Goal: Information Seeking & Learning: Learn about a topic

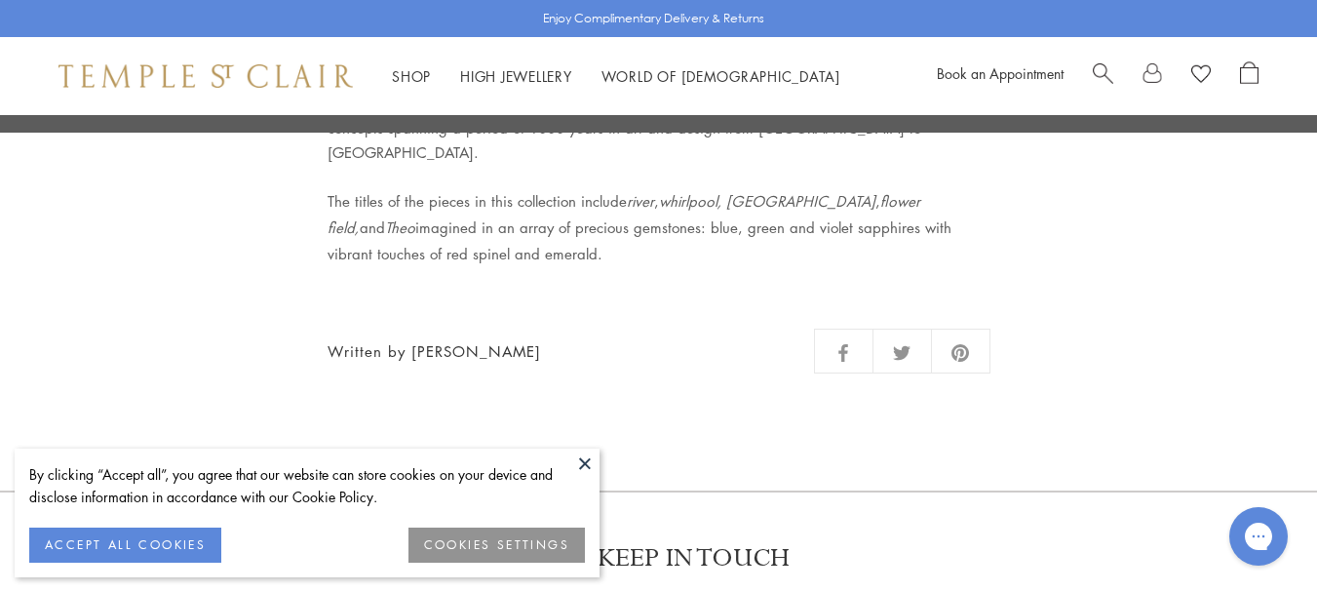
scroll to position [2535, 0]
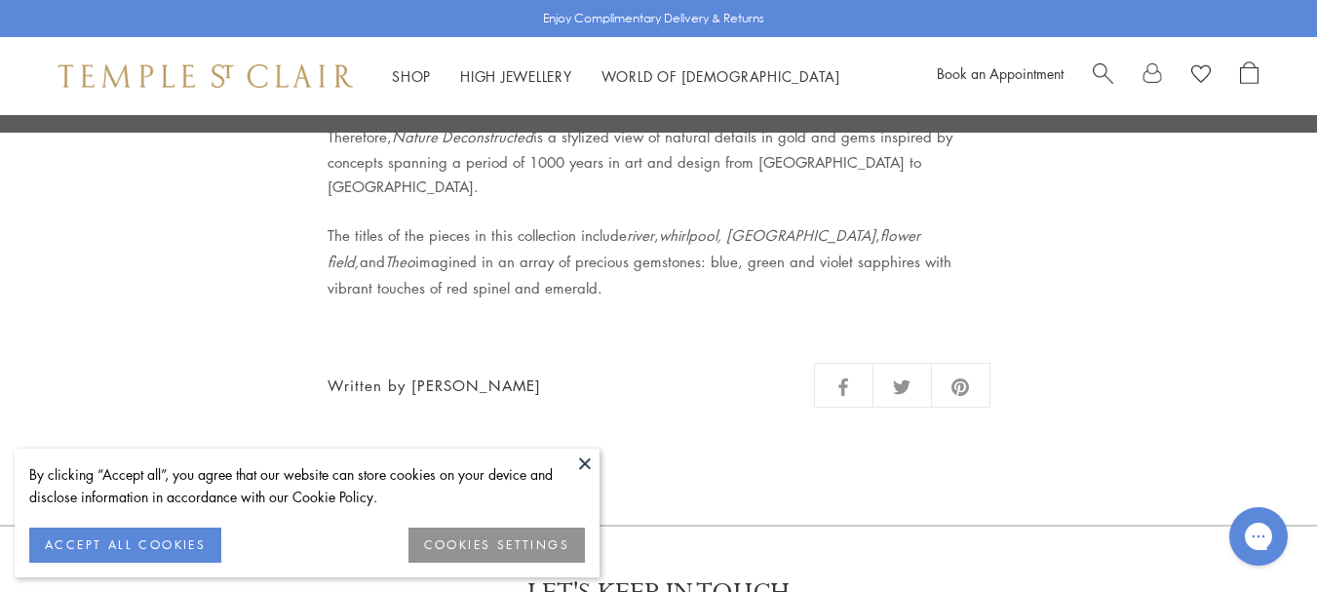
click at [584, 464] on button at bounding box center [584, 462] width 29 height 29
click at [578, 461] on button at bounding box center [584, 462] width 29 height 29
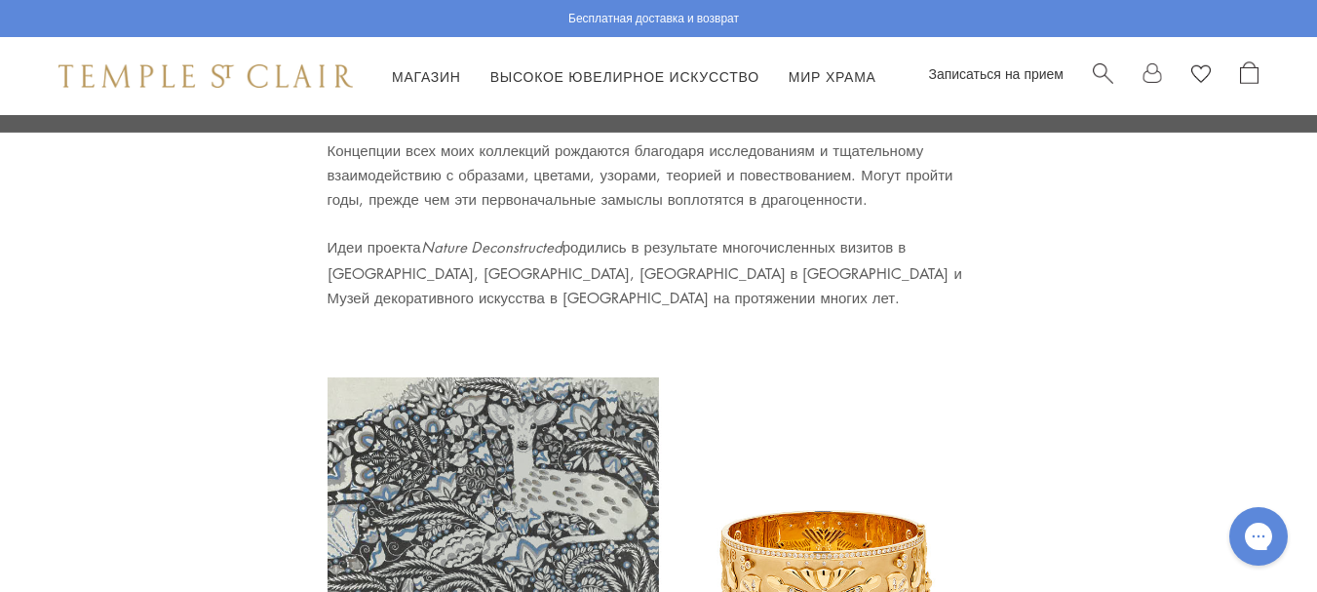
scroll to position [487, 0]
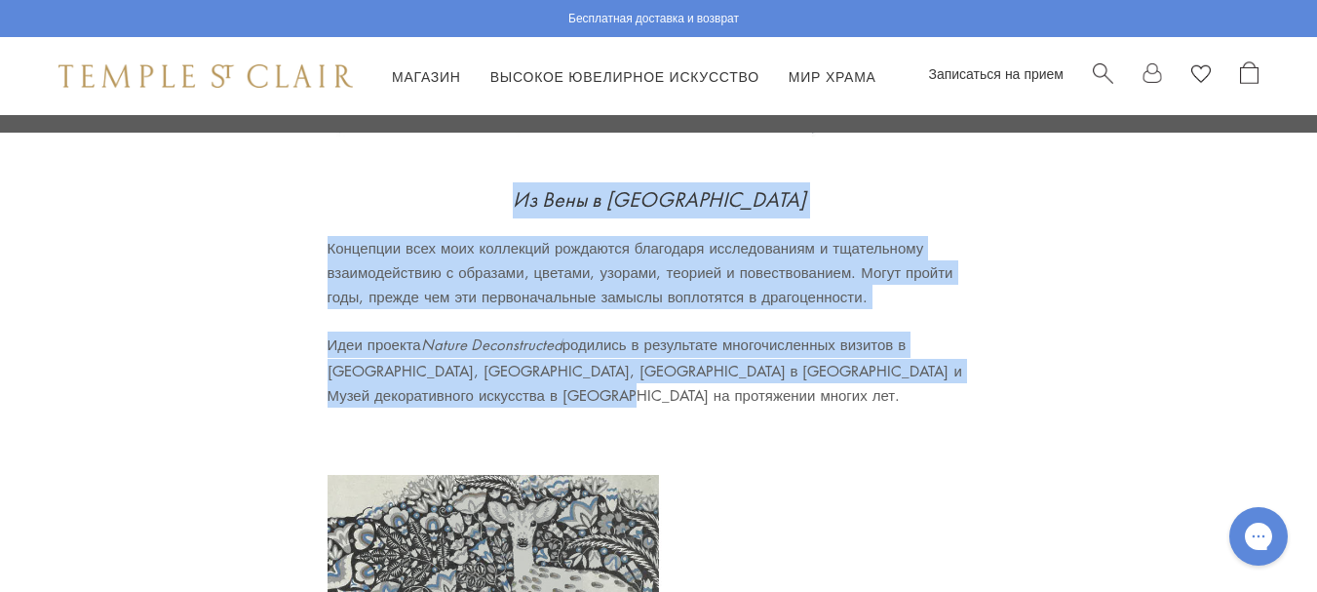
drag, startPoint x: 575, startPoint y: 191, endPoint x: 712, endPoint y: 385, distance: 237.2
copy div "Из Вены в Равенну Концепции всех моих коллекций рождаются благодаря исследовани…"
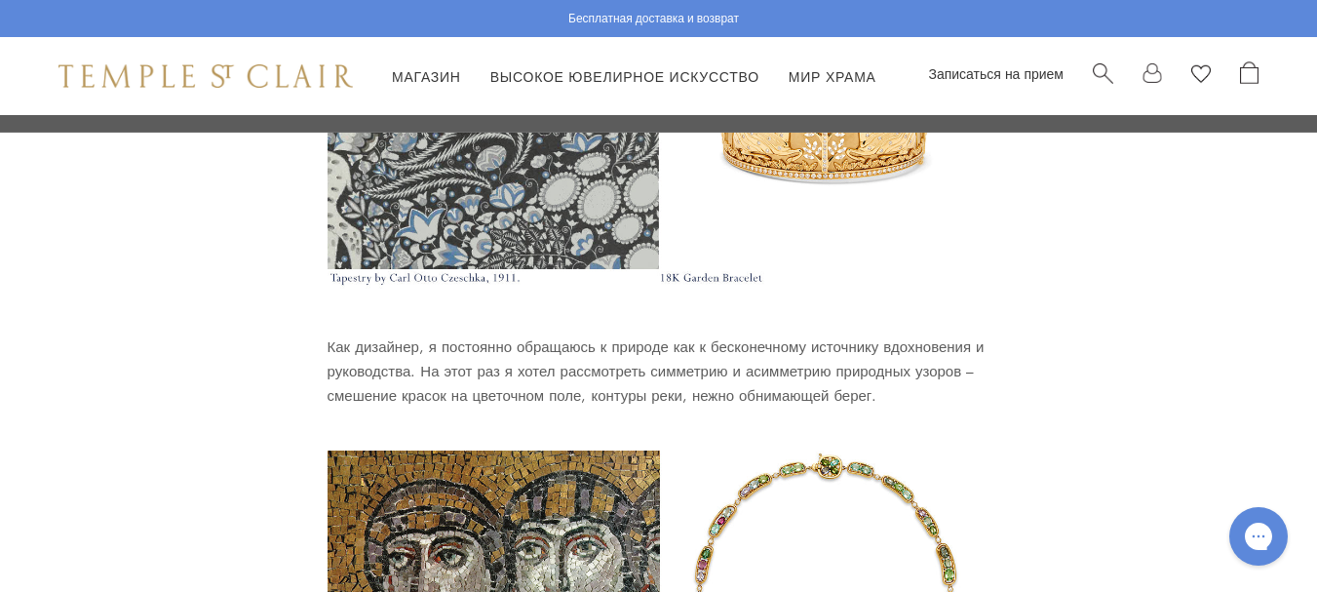
scroll to position [1072, 0]
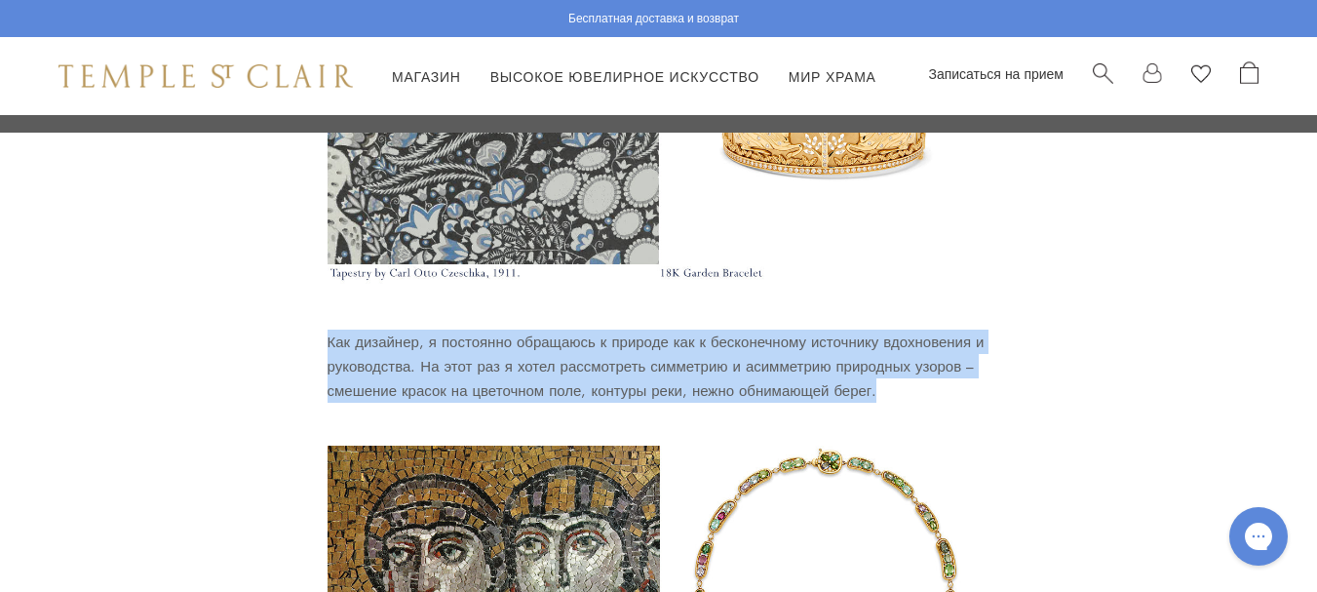
drag, startPoint x: 316, startPoint y: 338, endPoint x: 913, endPoint y: 382, distance: 598.3
click at [913, 382] on div "Разобранная природа Из Вены в Равенну Концепции всех моих коллекций рождаются б…" at bounding box center [659, 493] width 760 height 2900
copy font "Как дизайнер, я постоянно обращаюсь к природе как к бесконечному источнику вдох…"
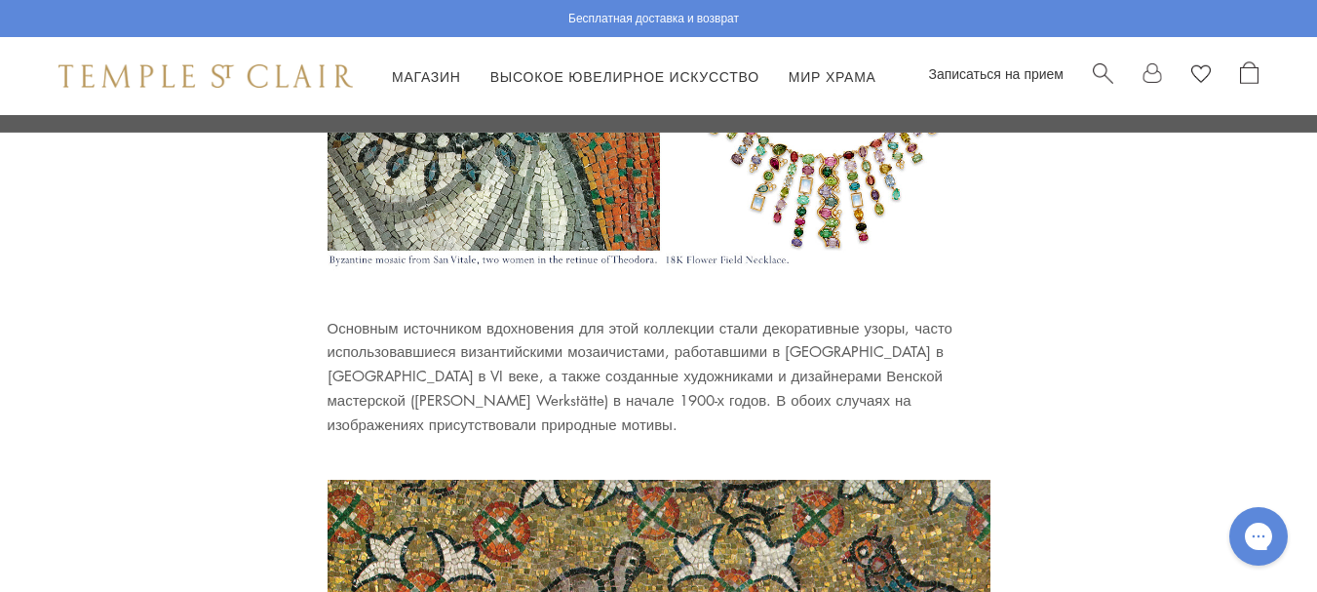
scroll to position [1657, 0]
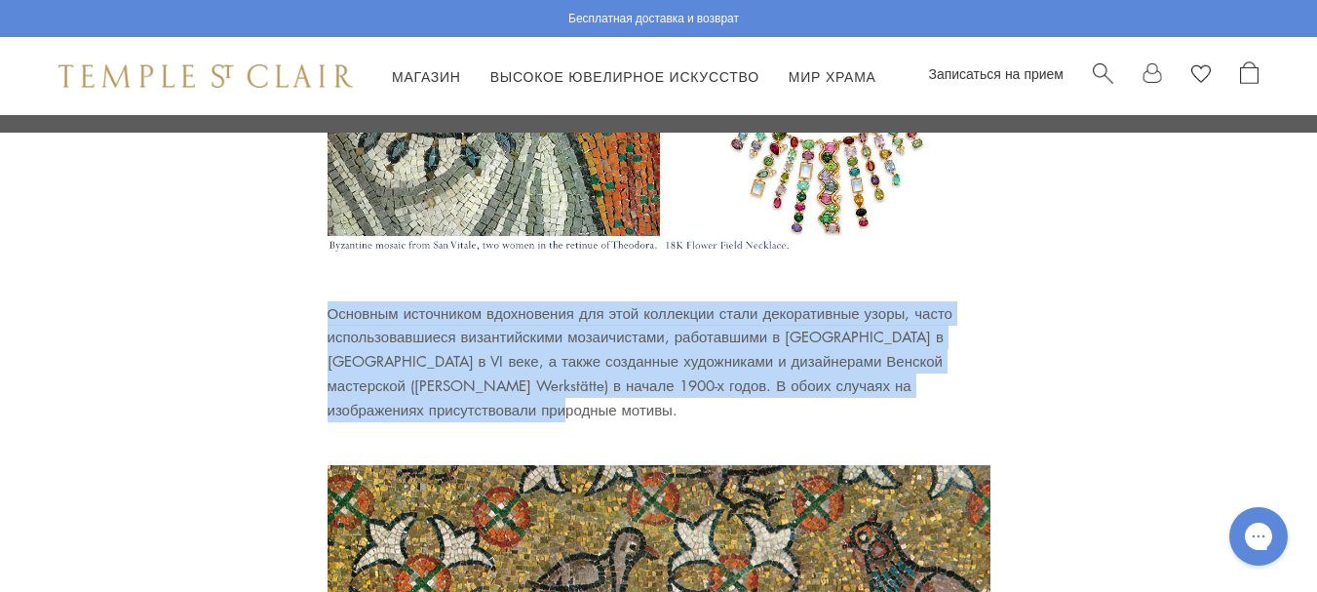
drag, startPoint x: 329, startPoint y: 308, endPoint x: 500, endPoint y: 415, distance: 202.3
click at [500, 415] on p "Основным источником вдохновения для этой коллекции стали декоративные узоры, ча…" at bounding box center [659, 141] width 663 height 561
copy font "Основным источником вдохновения для этой коллекции стали декоративные узоры, ча…"
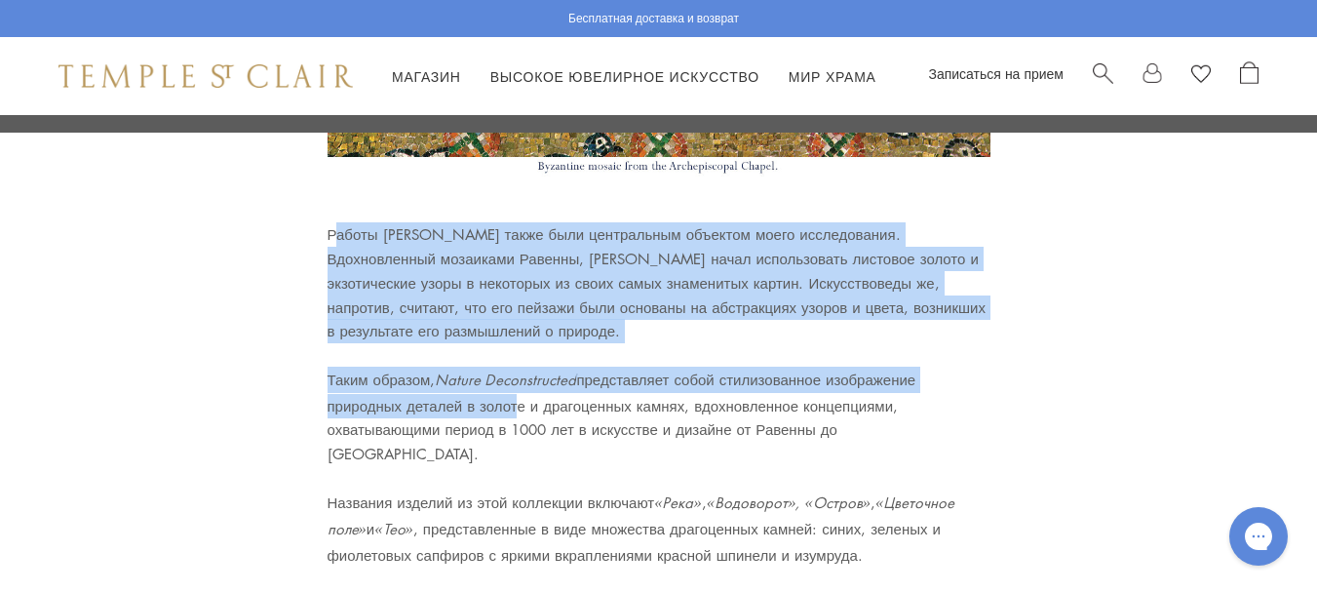
scroll to position [2437, 0]
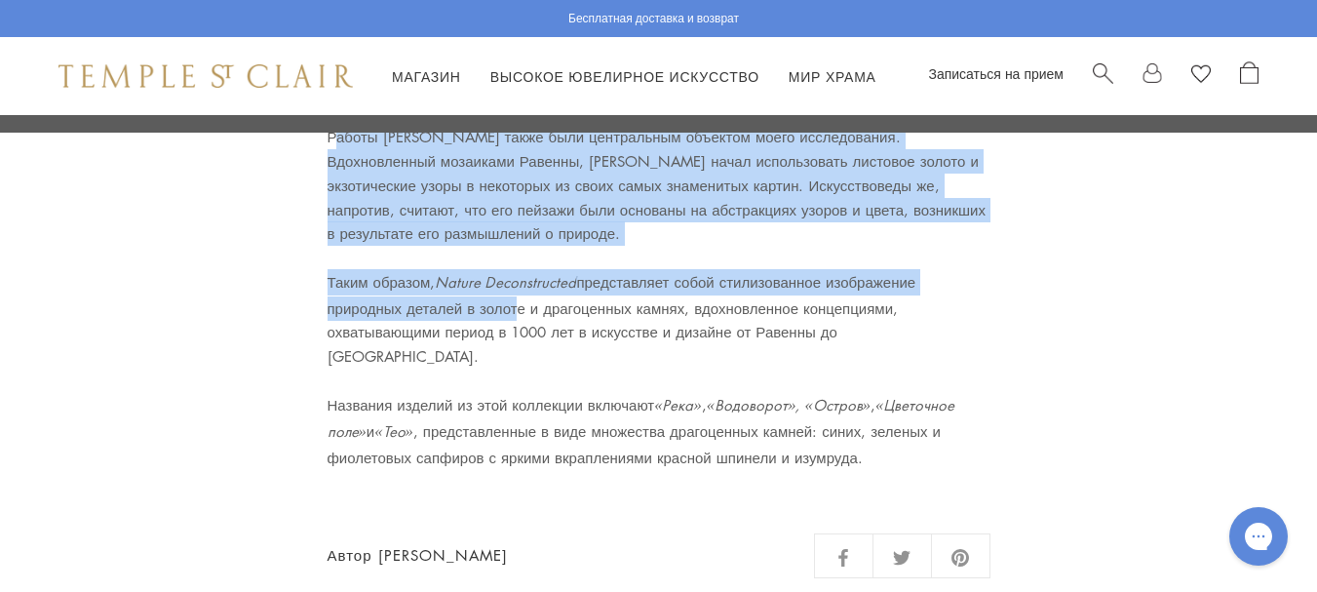
drag, startPoint x: 330, startPoint y: 328, endPoint x: 890, endPoint y: 436, distance: 570.0
copy div "Работы Густава Климта также были центральным объектом моего исследования. Вдохн…"
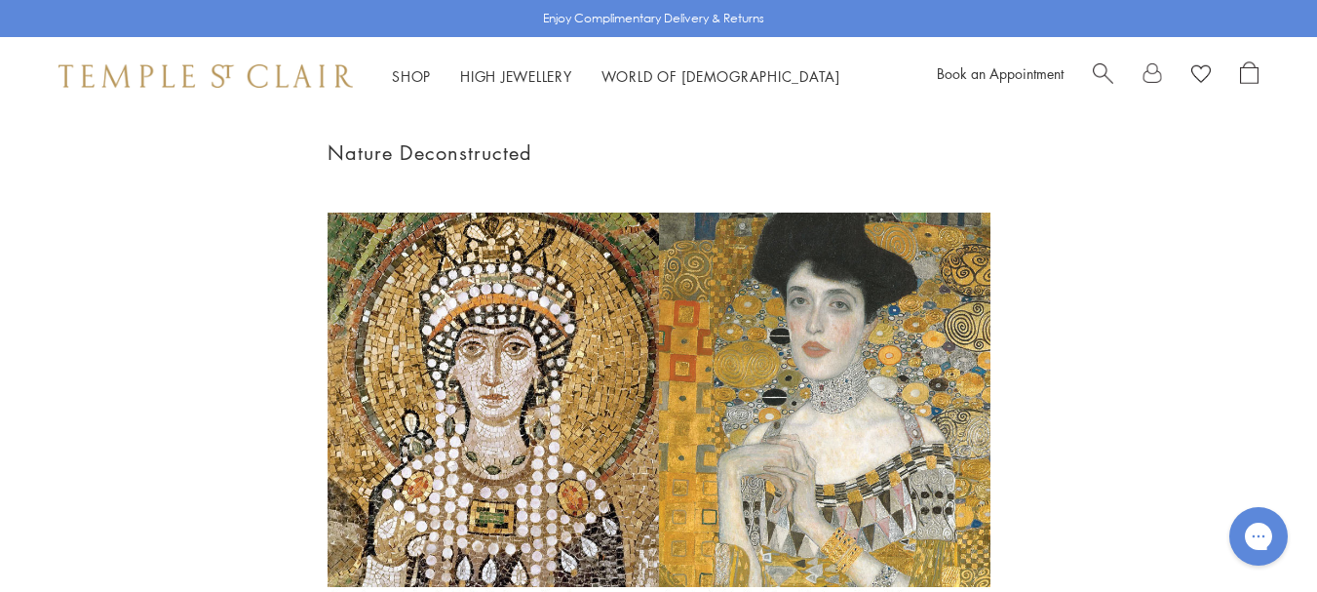
scroll to position [0, 0]
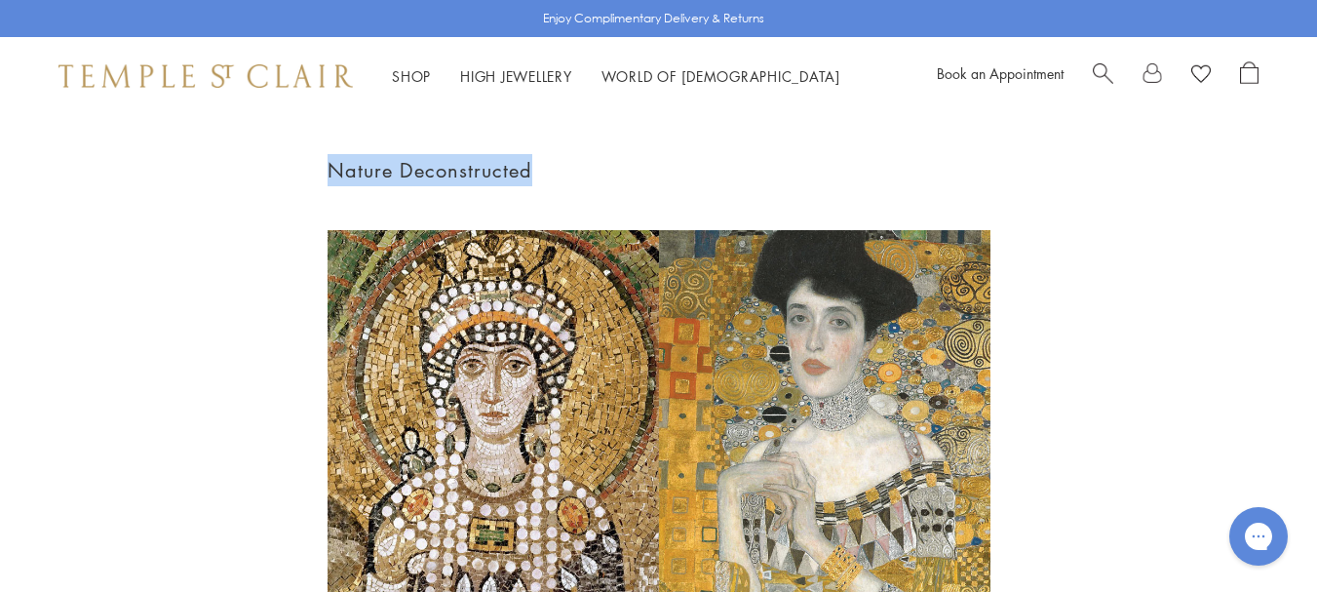
drag, startPoint x: 558, startPoint y: 161, endPoint x: 326, endPoint y: 175, distance: 232.4
copy h1 "Nature Deconstructed"
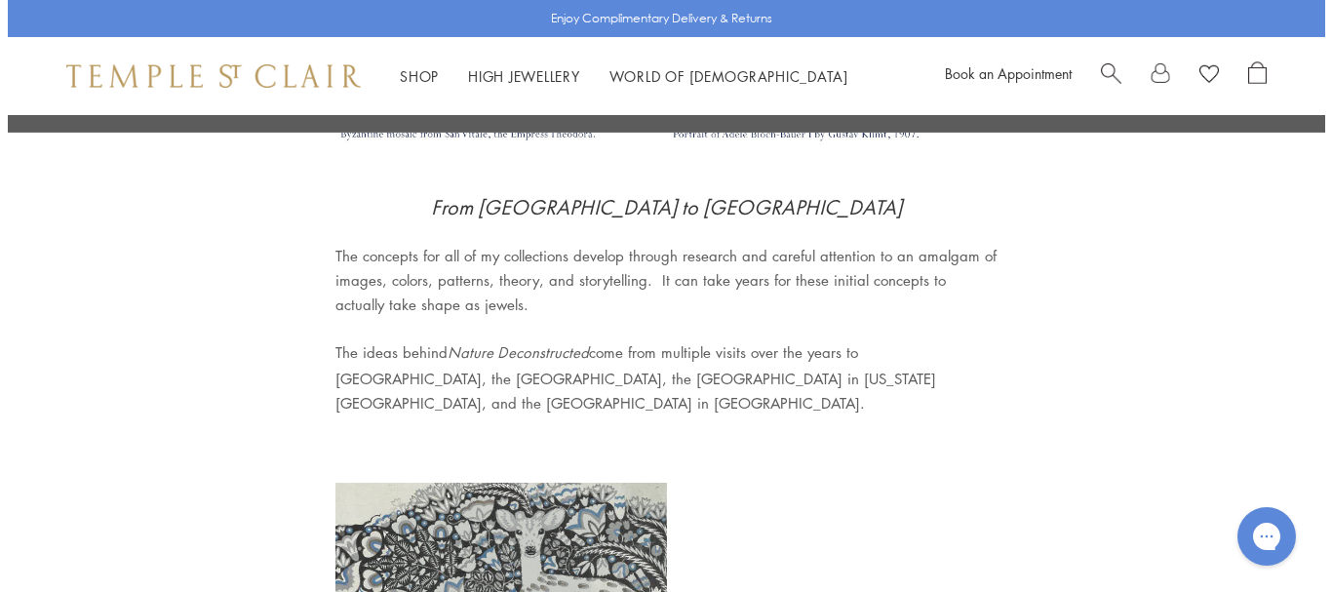
scroll to position [487, 0]
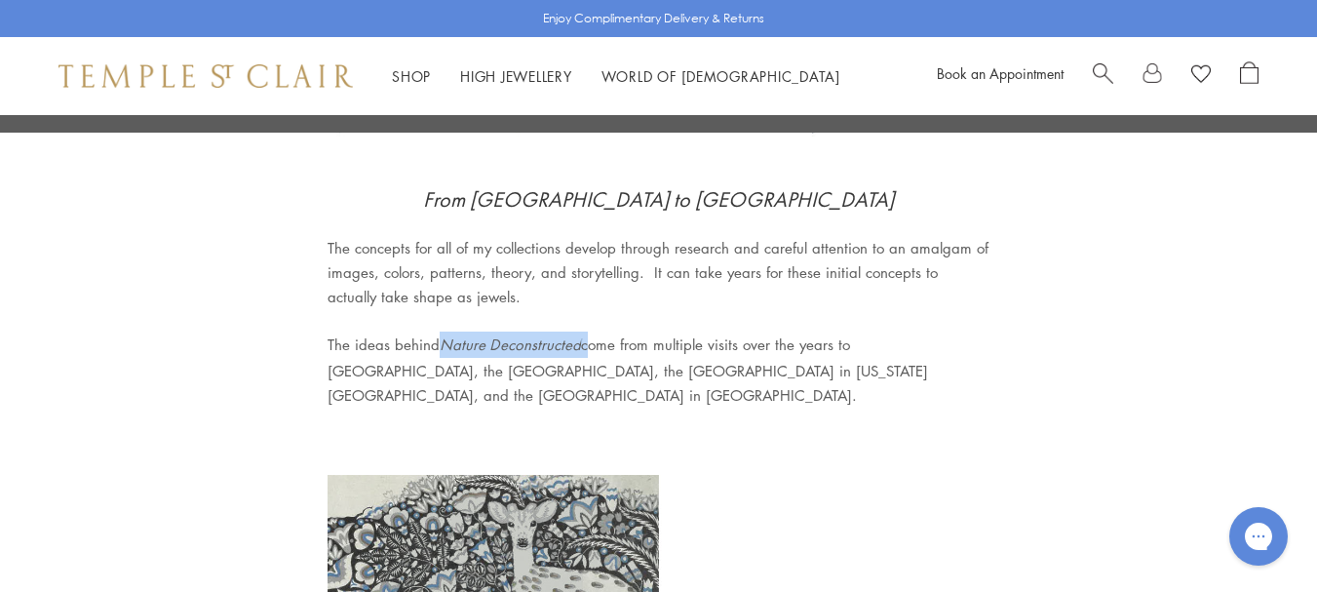
drag, startPoint x: 584, startPoint y: 345, endPoint x: 443, endPoint y: 343, distance: 141.4
click at [443, 343] on div "The ideas behind Nature Deconstructed come from multiple visits over the years …" at bounding box center [659, 368] width 663 height 75
copy div "Nature Deconstructed"
click at [1099, 72] on span "Search" at bounding box center [1103, 71] width 20 height 20
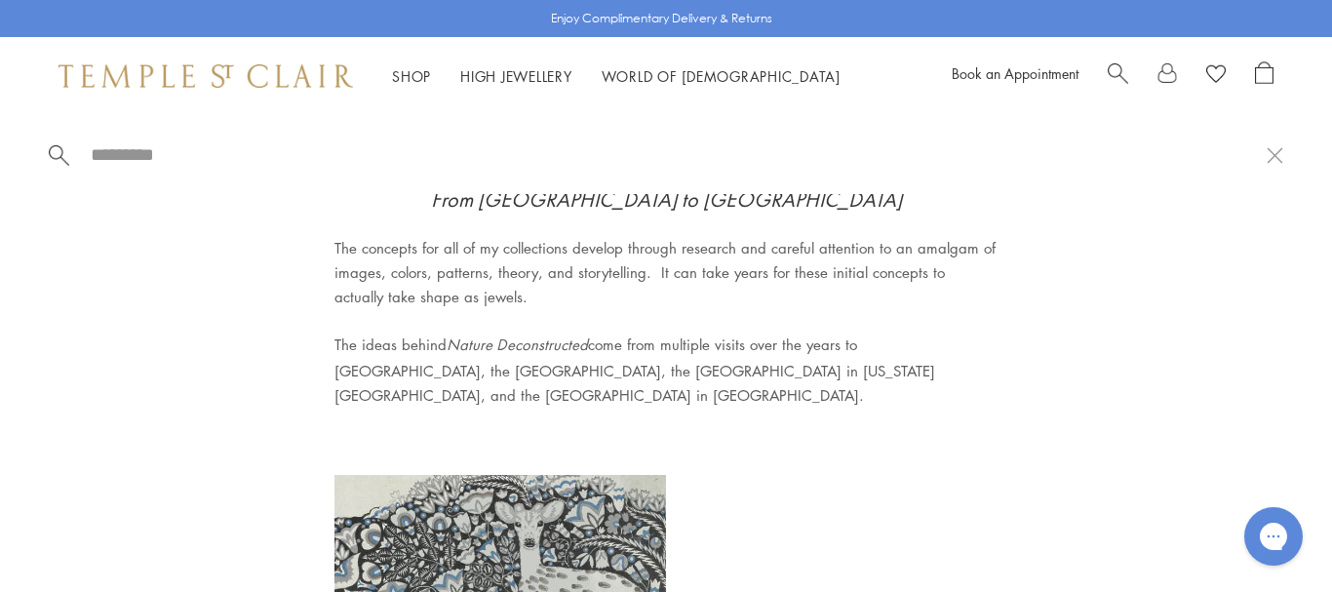
click at [548, 160] on input "search" at bounding box center [678, 154] width 1178 height 22
paste input "**********"
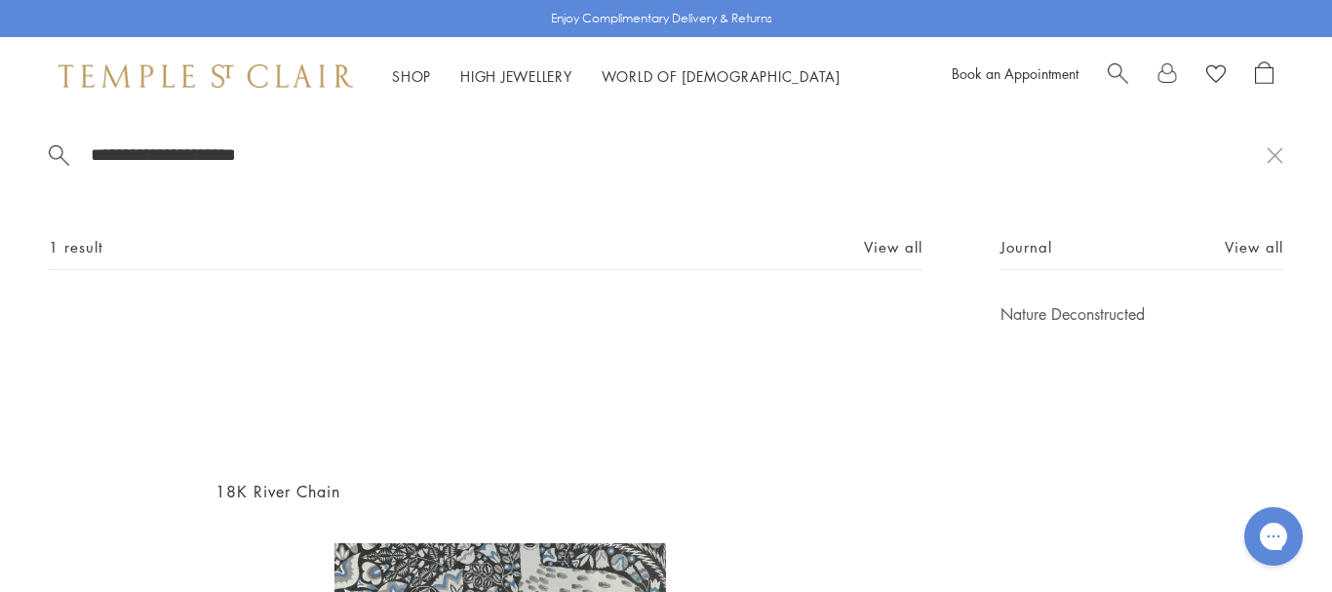
scroll to position [57, 0]
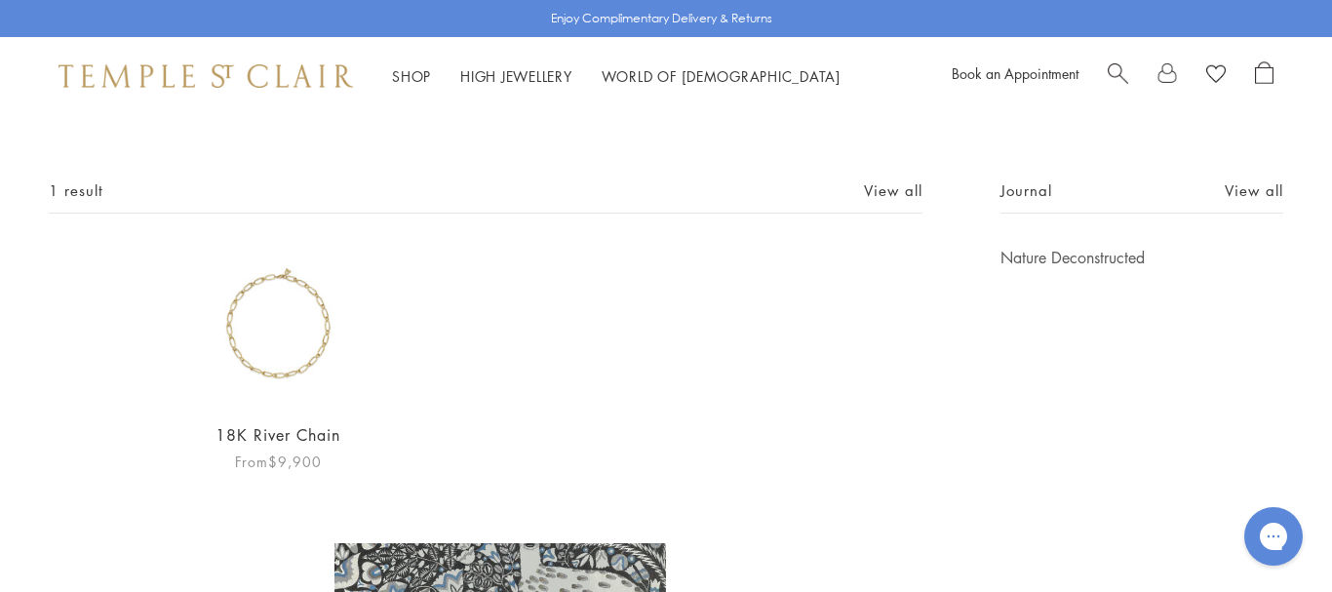
type input "**********"
click at [307, 315] on img at bounding box center [278, 326] width 159 height 159
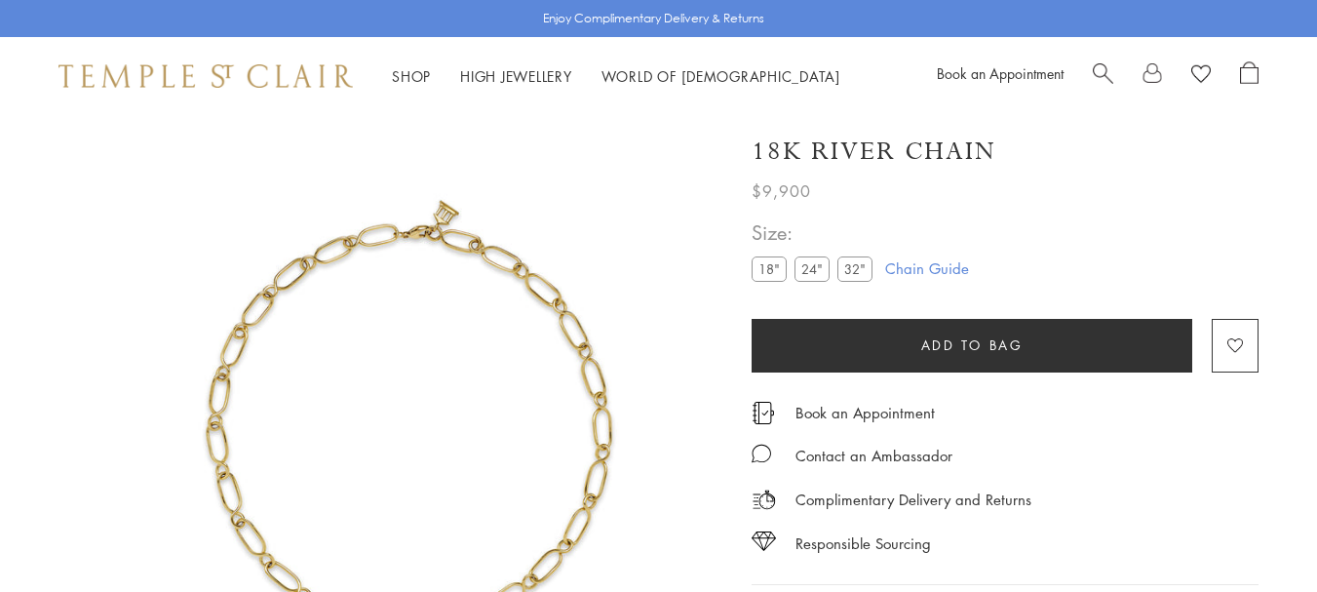
scroll to position [195, 0]
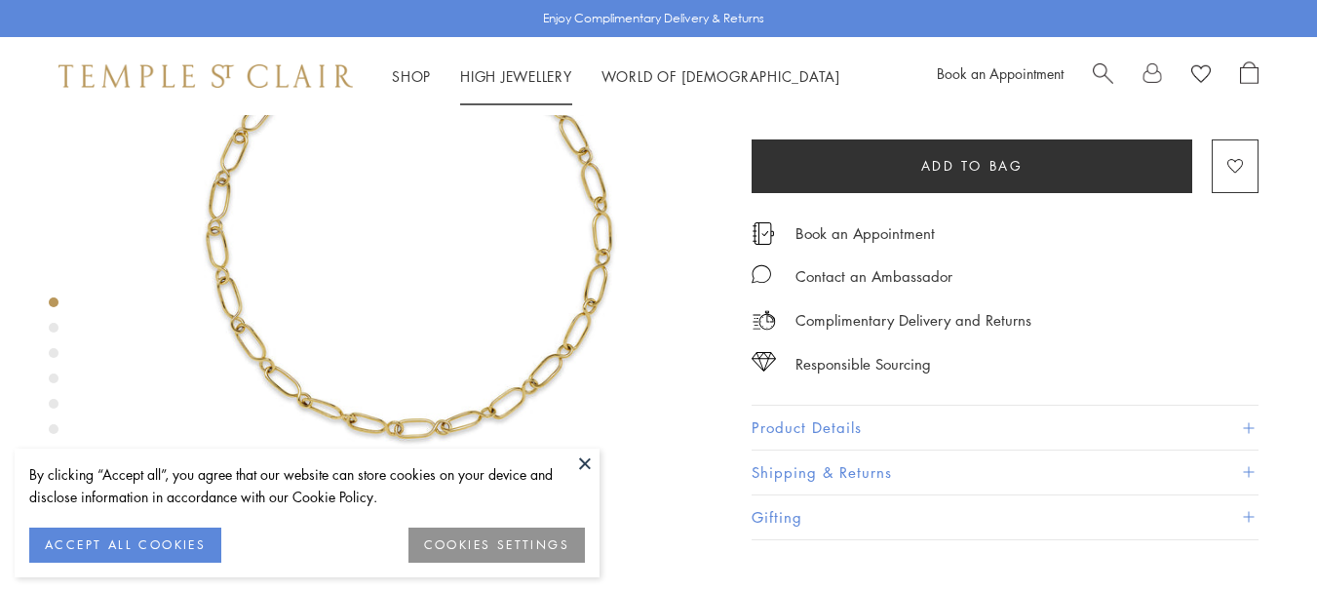
click at [549, 74] on link "High Jewellery High Jewellery" at bounding box center [516, 75] width 112 height 19
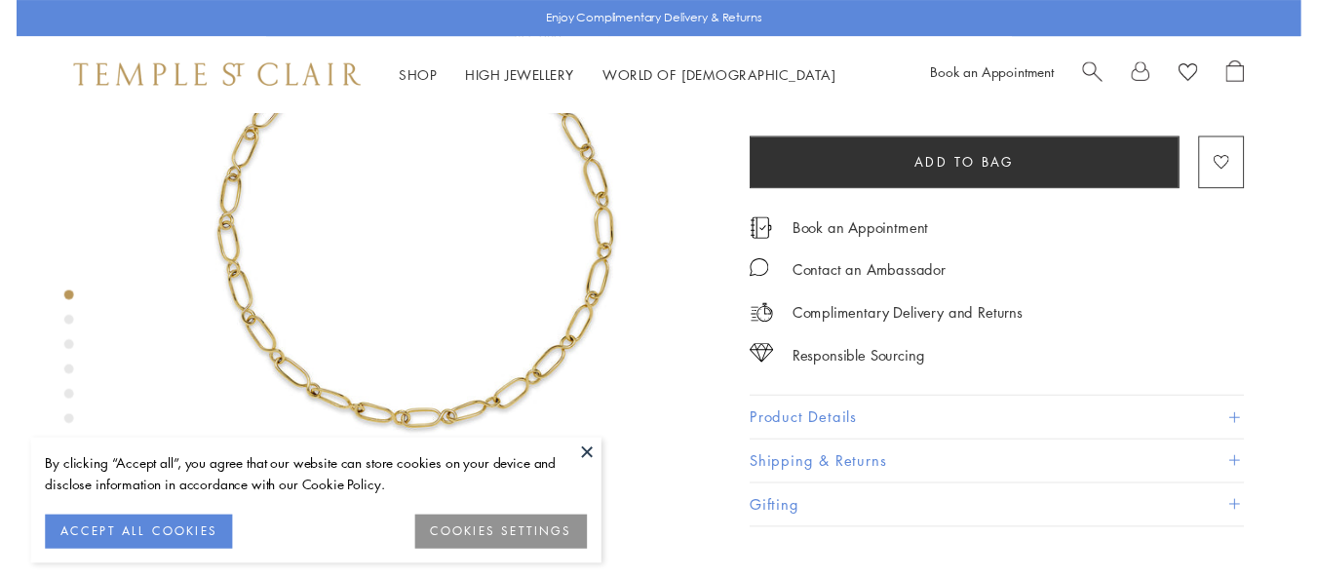
scroll to position [115, 0]
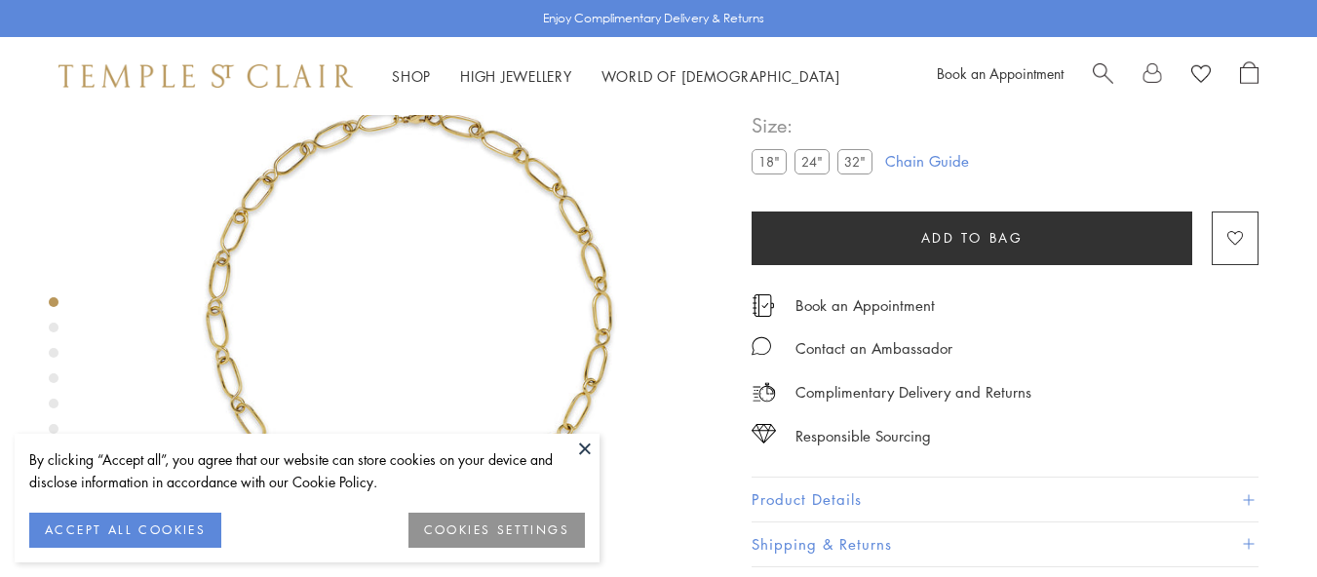
click at [151, 530] on button "ACCEPT ALL COOKIES" at bounding box center [125, 530] width 192 height 35
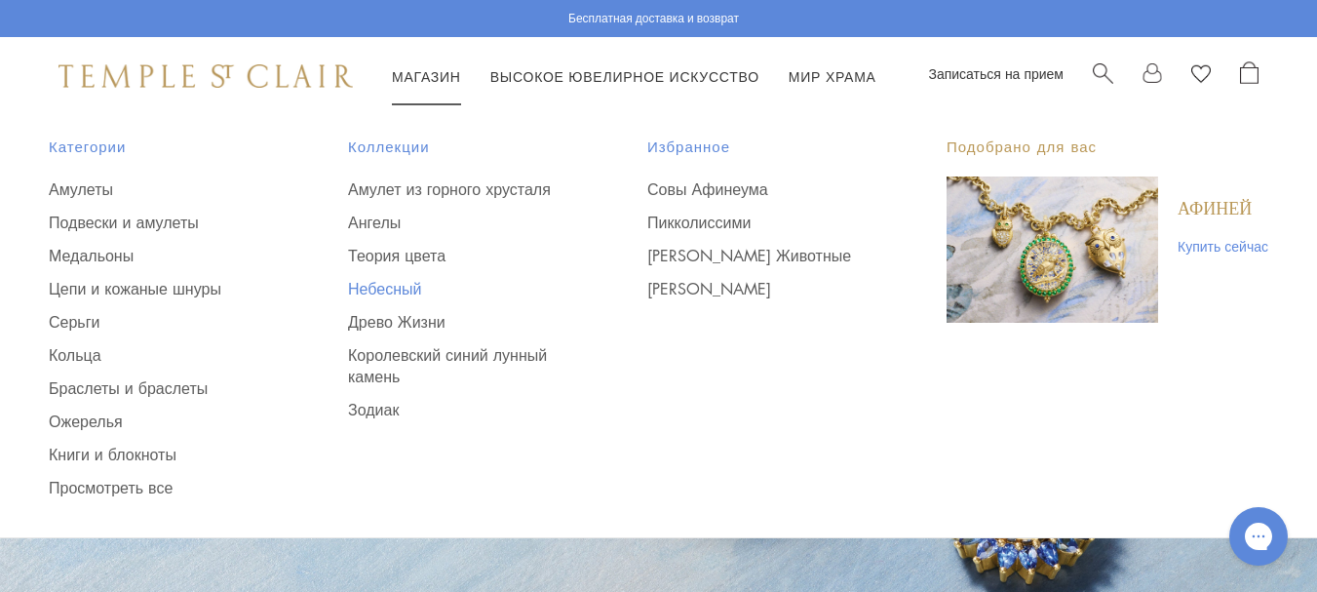
click at [397, 287] on font "Небесный" at bounding box center [384, 288] width 73 height 21
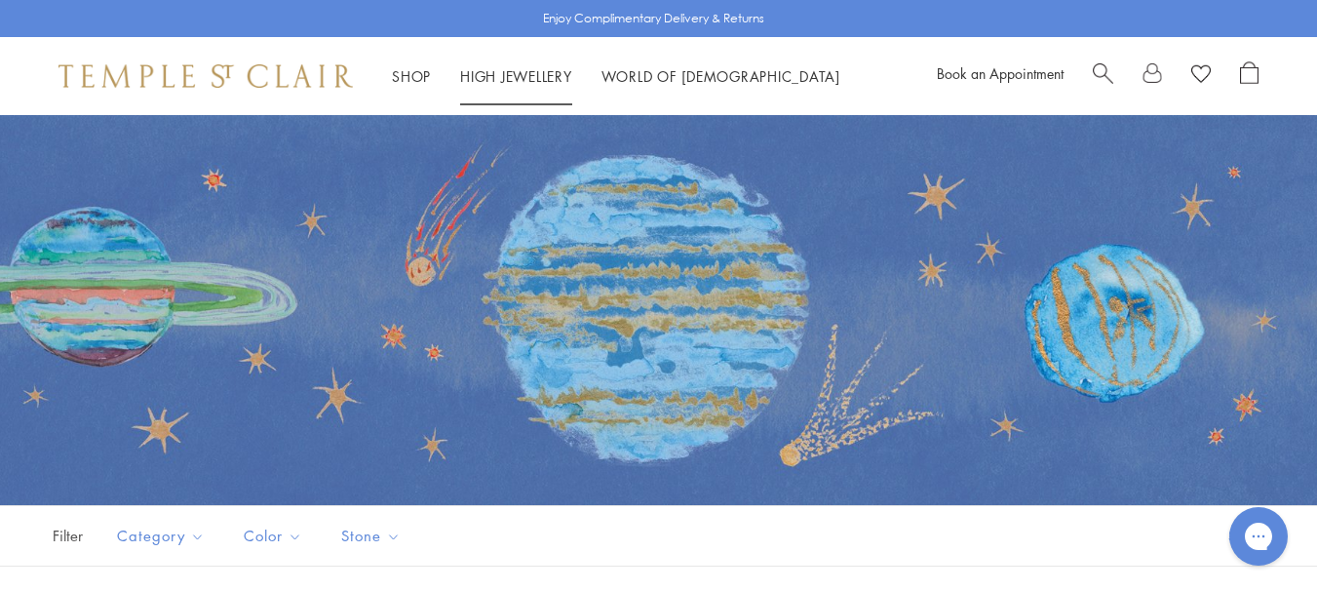
click at [428, 77] on link "Shop Shop" at bounding box center [411, 75] width 39 height 19
click at [1095, 69] on span "Search" at bounding box center [1103, 71] width 20 height 20
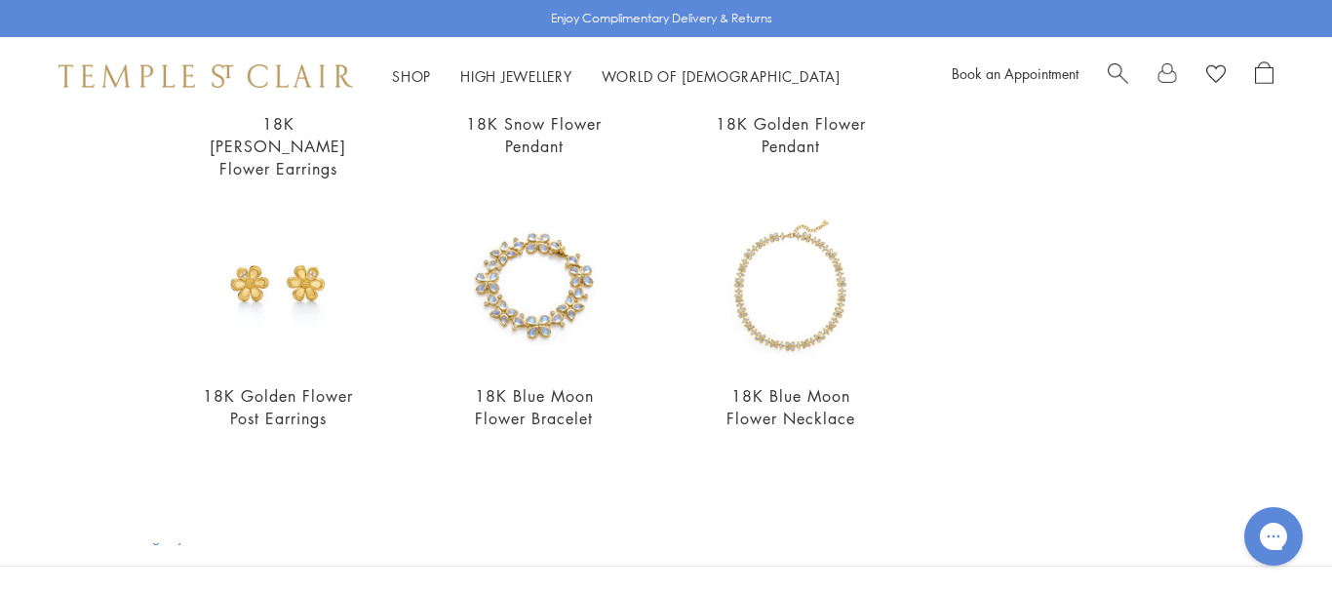
scroll to position [33, 0]
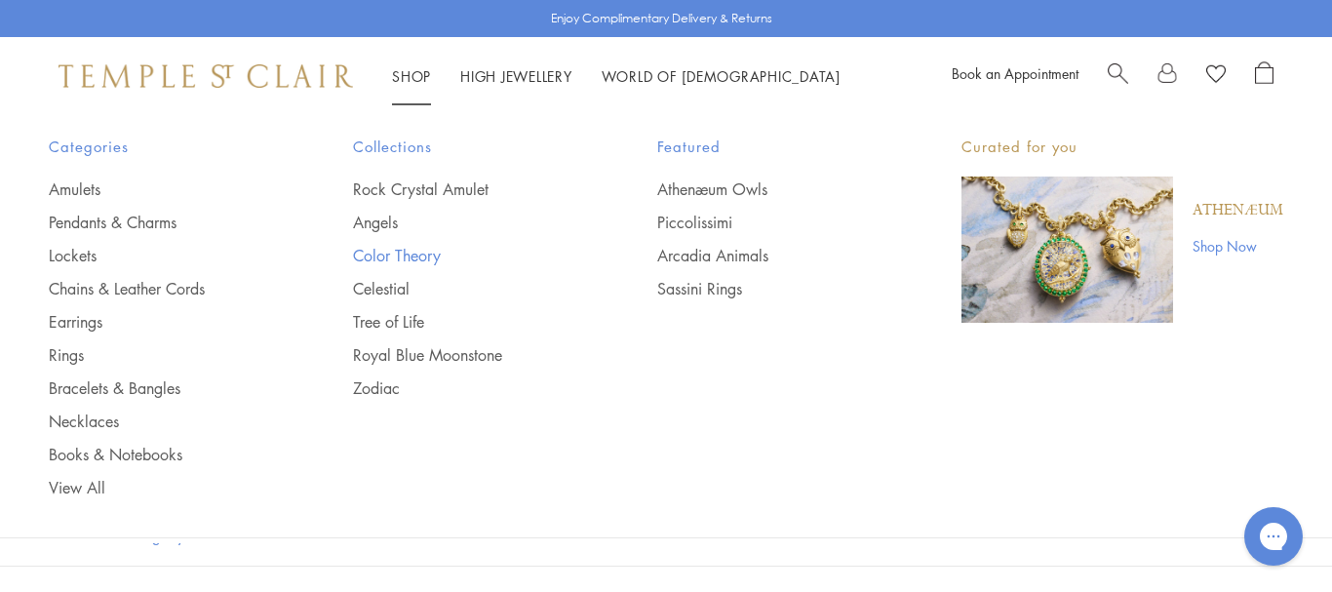
type input "******"
click at [379, 251] on link "Color Theory" at bounding box center [466, 255] width 226 height 21
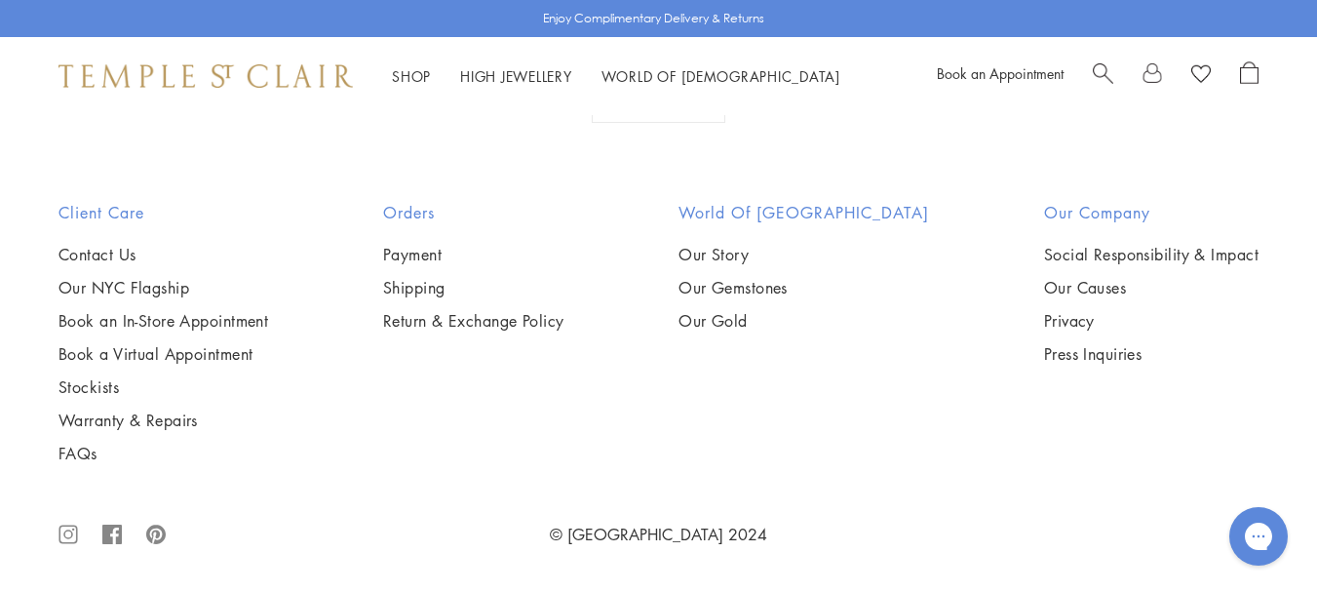
scroll to position [1545, 0]
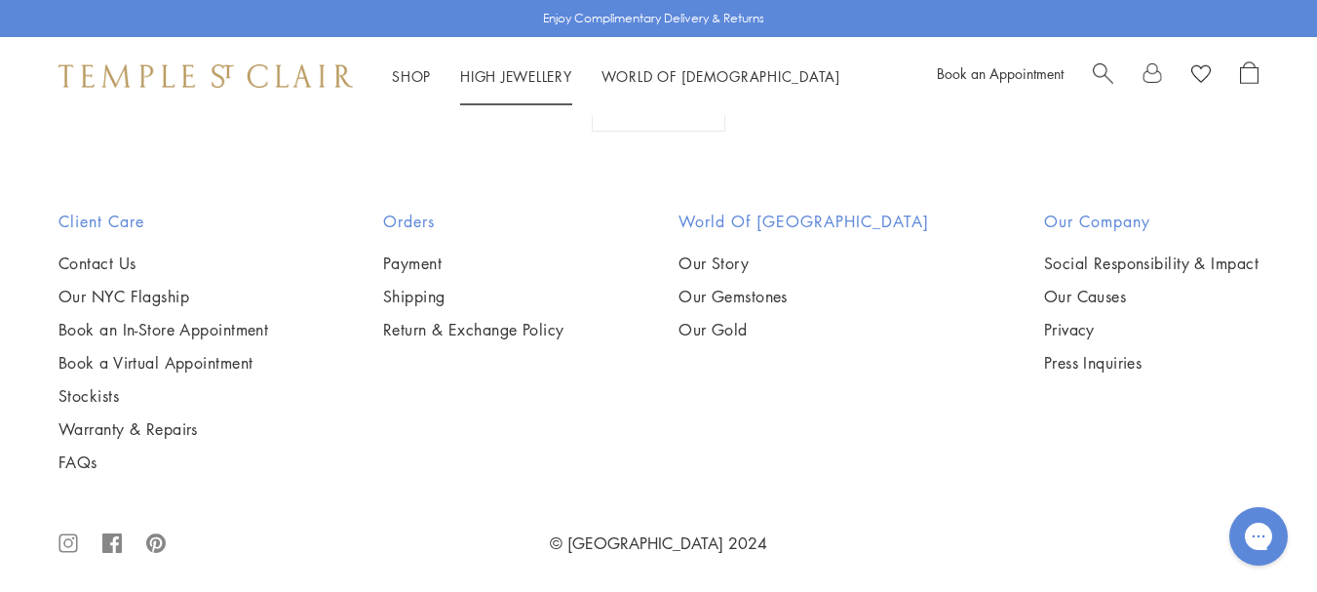
click at [550, 78] on link "High Jewellery High Jewellery" at bounding box center [516, 75] width 112 height 19
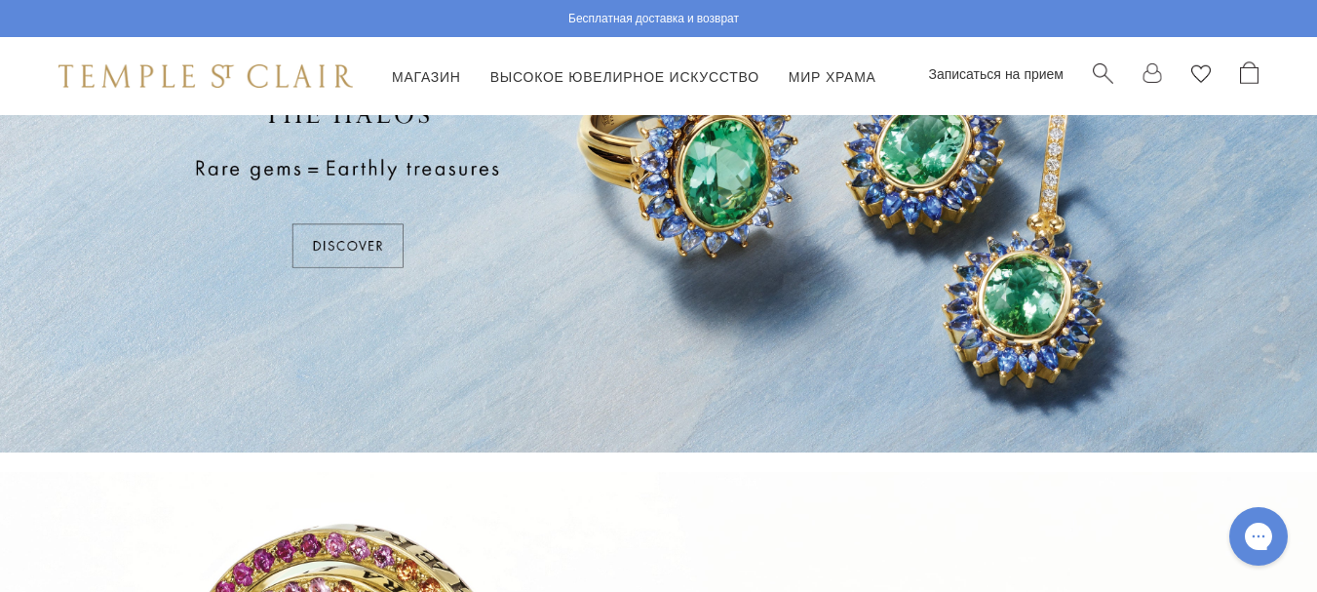
scroll to position [195, 0]
click at [361, 253] on div at bounding box center [658, 186] width 1317 height 533
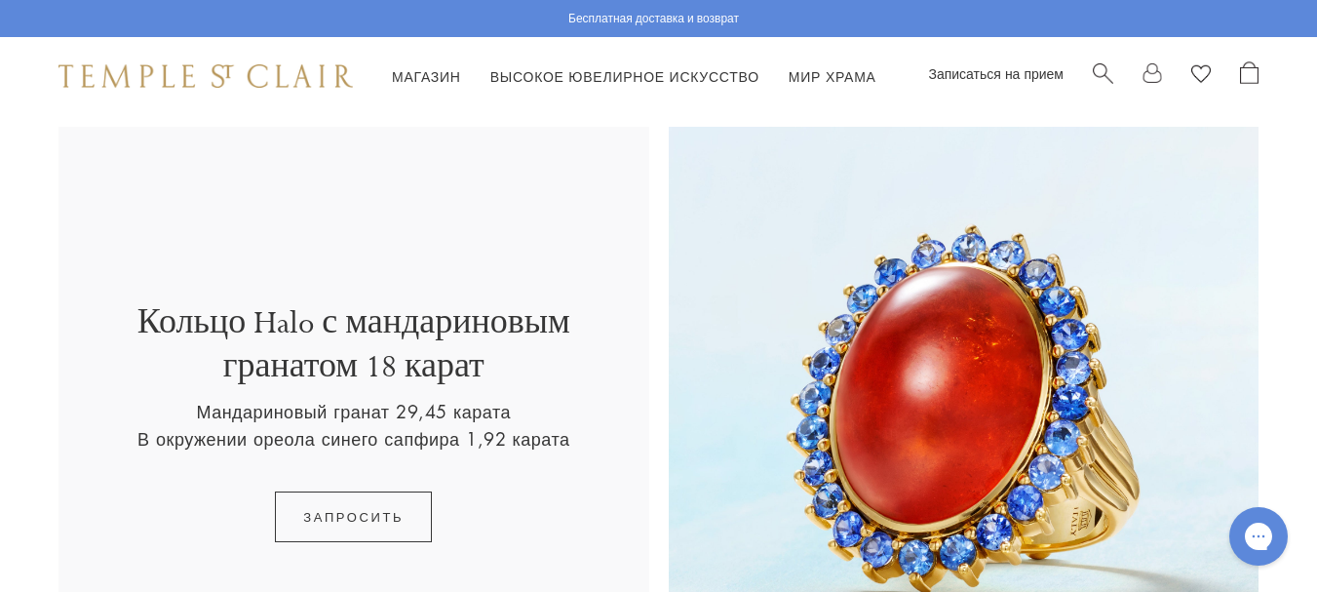
scroll to position [2318, 0]
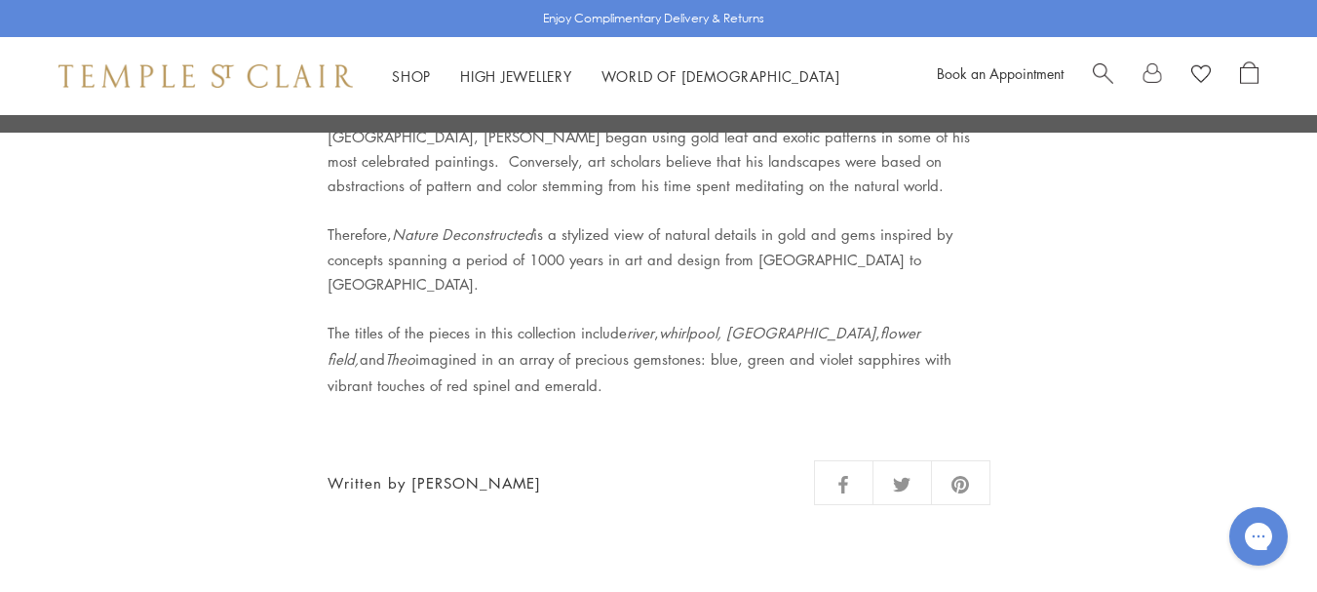
drag, startPoint x: 653, startPoint y: 285, endPoint x: 627, endPoint y: 289, distance: 26.6
click at [632, 320] on p "The titles of the pieces in this collection include river , whirlpool, island ,…" at bounding box center [659, 359] width 663 height 78
click at [630, 320] on p "The titles of the pieces in this collection include river , whirlpool, island ,…" at bounding box center [659, 359] width 663 height 78
click at [654, 320] on p "The titles of the pieces in this collection include river , whirlpool, island ,…" at bounding box center [659, 359] width 663 height 78
drag, startPoint x: 653, startPoint y: 287, endPoint x: 625, endPoint y: 287, distance: 28.3
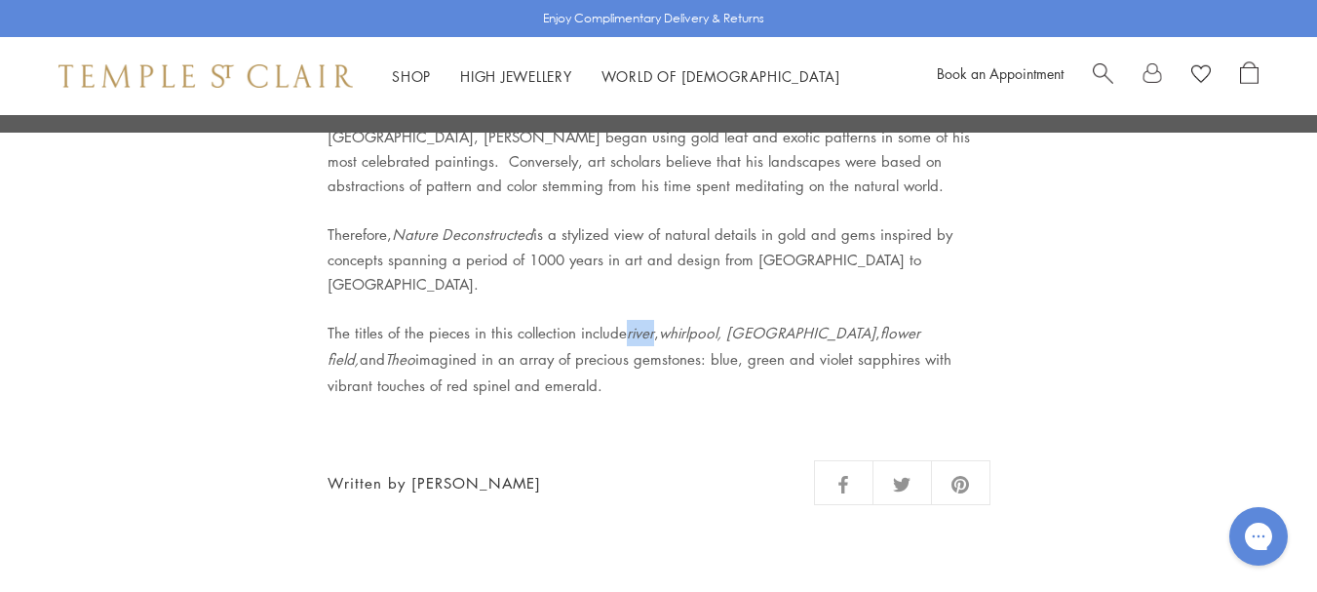
click at [625, 320] on p "The titles of the pieces in this collection include river , whirlpool, island ,…" at bounding box center [659, 359] width 663 height 78
copy em "river"
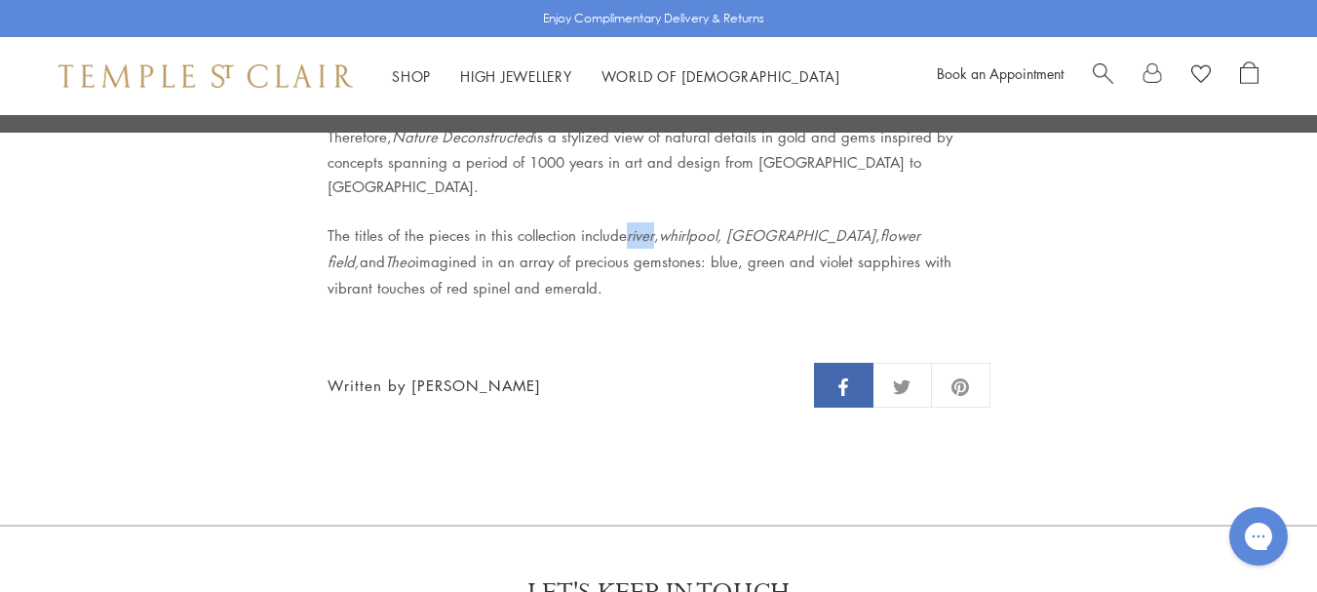
scroll to position [2437, 0]
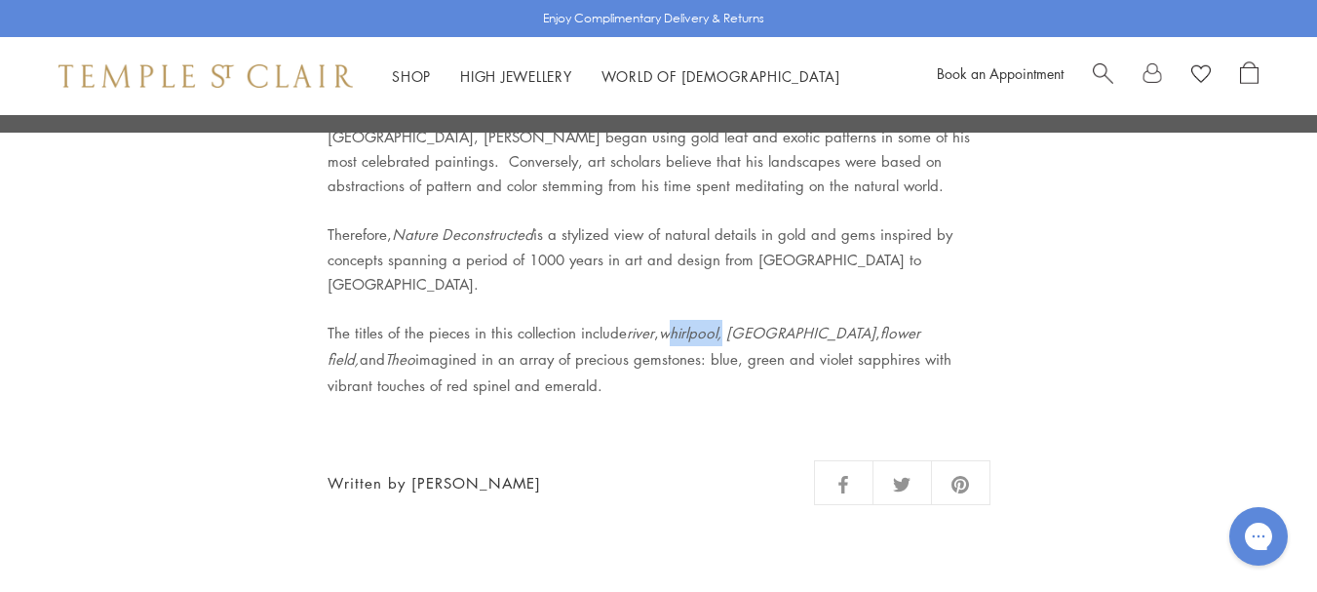
drag, startPoint x: 722, startPoint y: 284, endPoint x: 664, endPoint y: 287, distance: 58.6
click at [664, 323] on em "whirlpool, island" at bounding box center [767, 333] width 216 height 20
copy em "whirlpool"
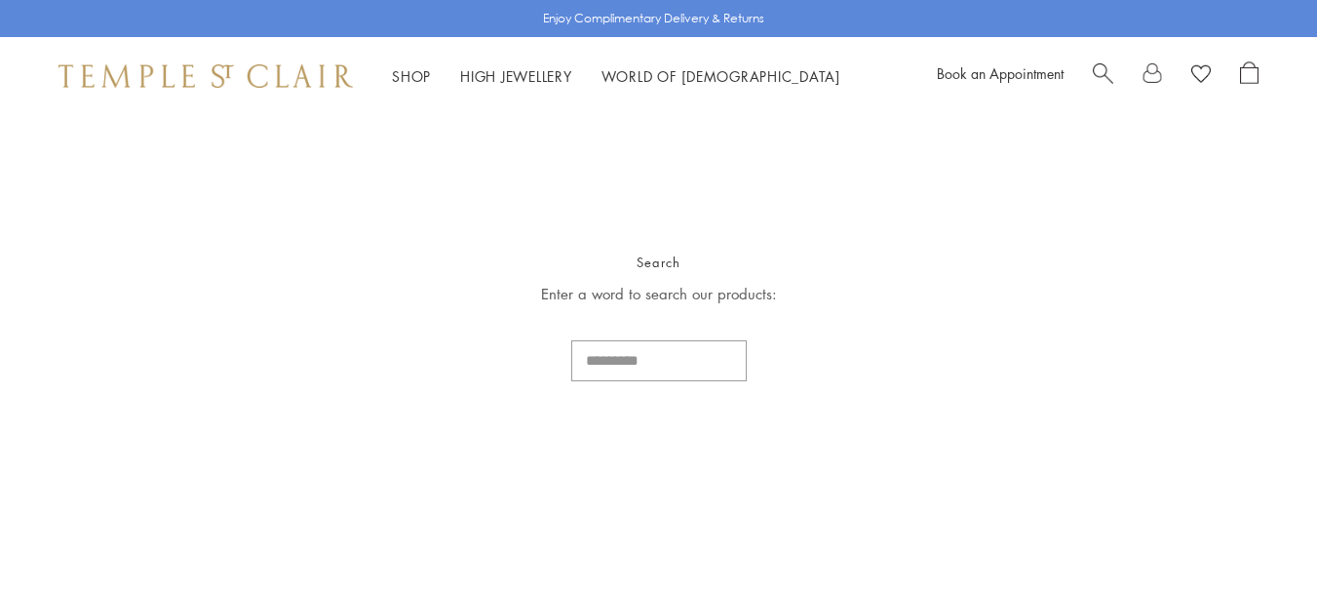
click at [739, 361] on input "Search..." at bounding box center [658, 360] width 175 height 41
paste input "*****"
click at [634, 362] on input "*****" at bounding box center [658, 360] width 175 height 41
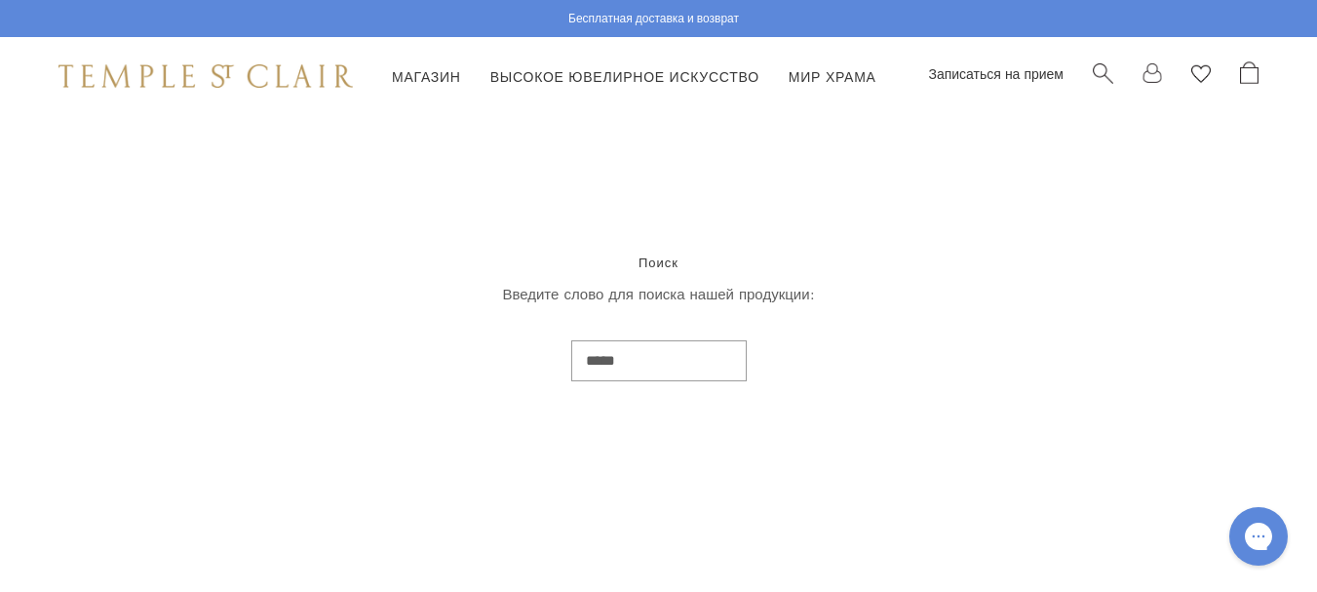
type input "*****"
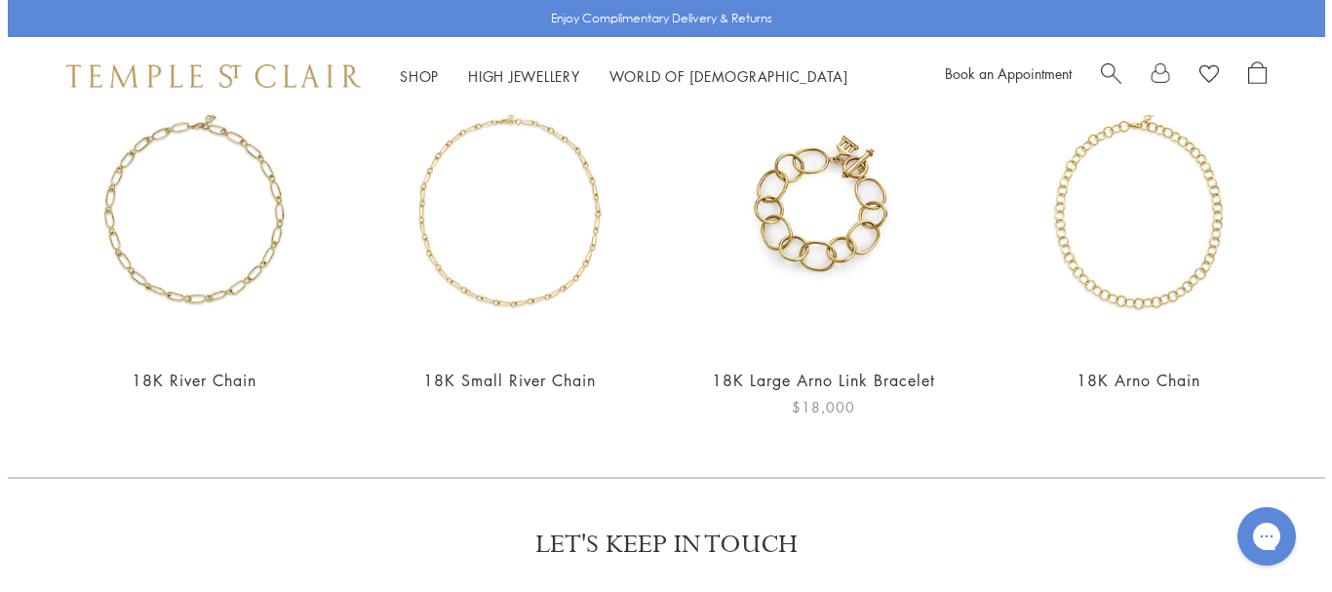
scroll to position [195, 0]
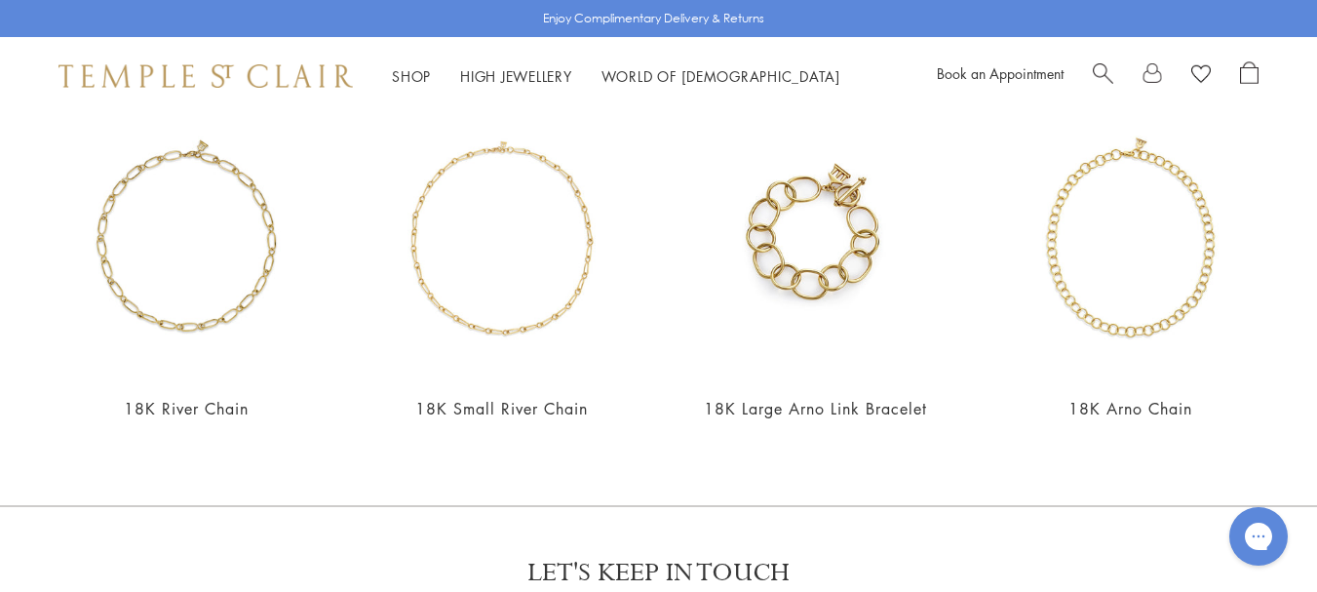
click at [1102, 70] on span "Search" at bounding box center [1103, 71] width 20 height 20
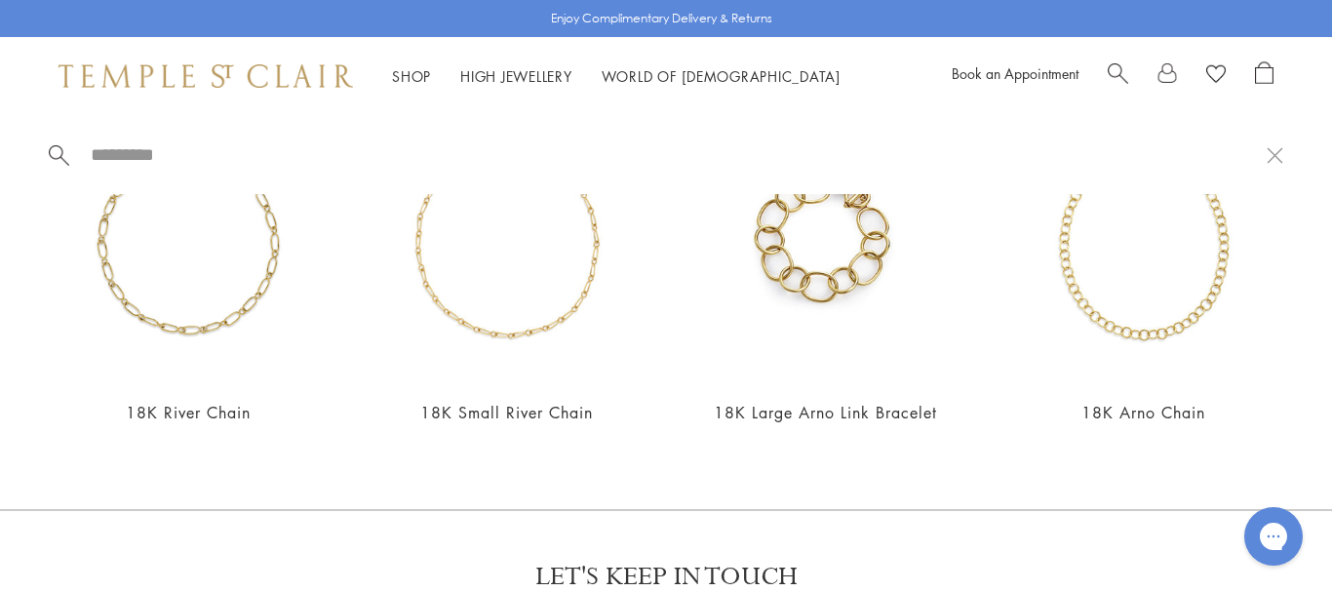
paste input "*********"
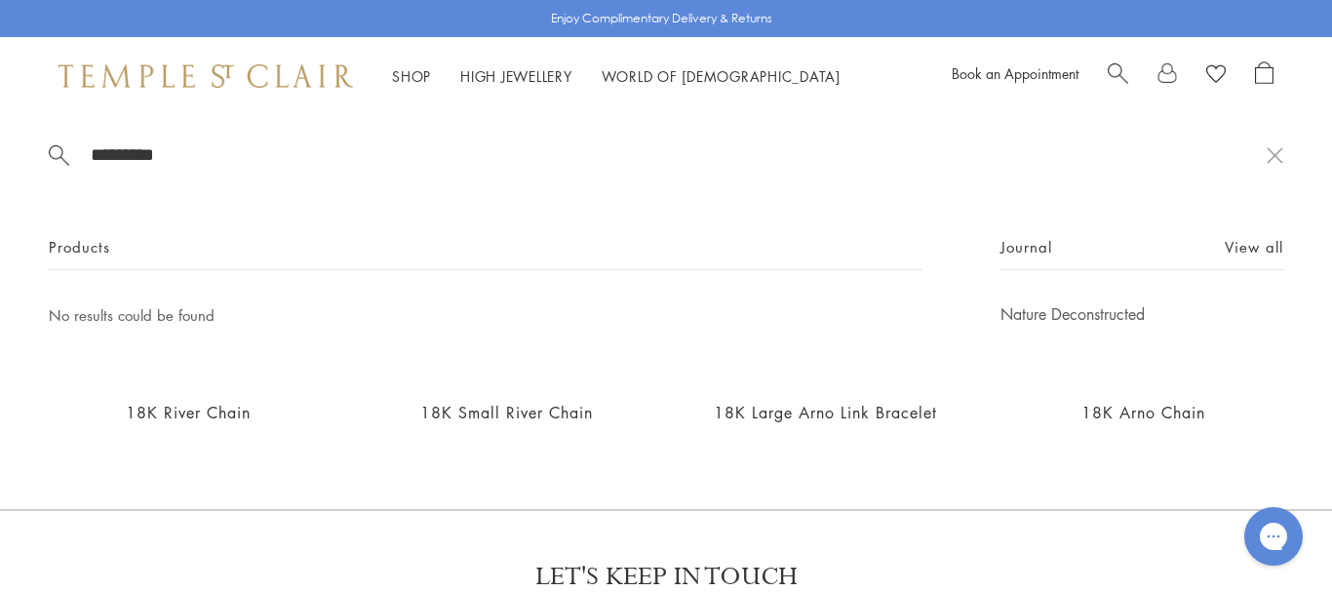
type input "*********"
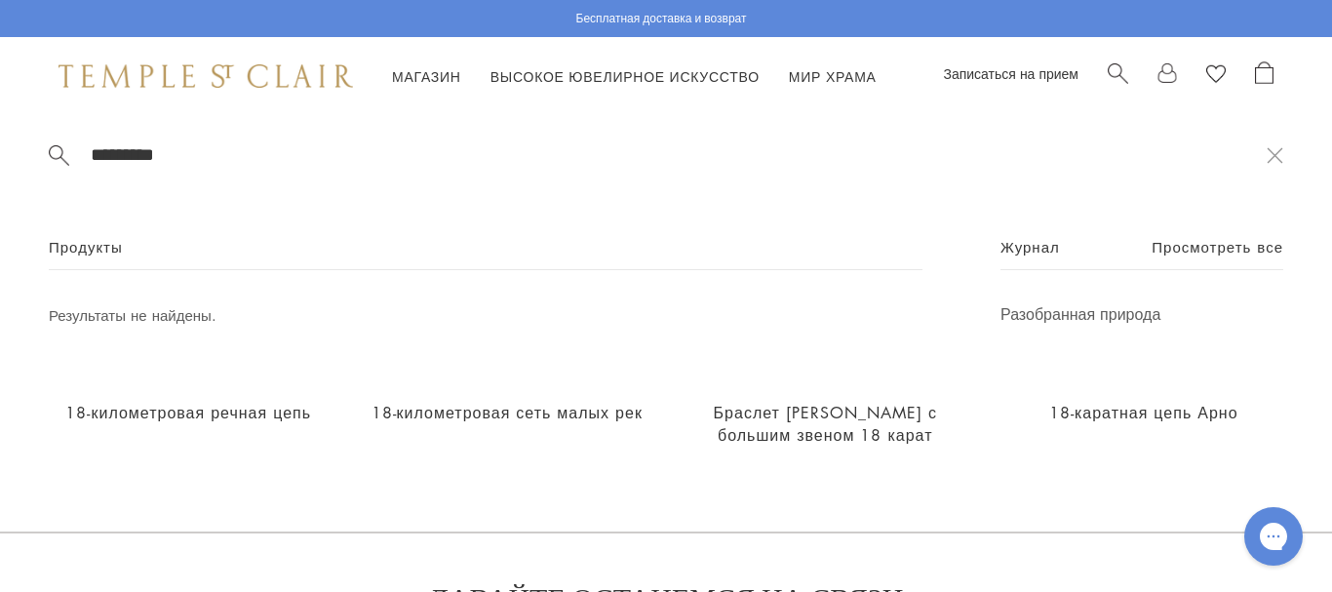
click at [657, 108] on div "Магазин Магазин Категории Амулеты Подвески и амулеты Медальоны Цепи и кожаные ш…" at bounding box center [666, 76] width 1332 height 78
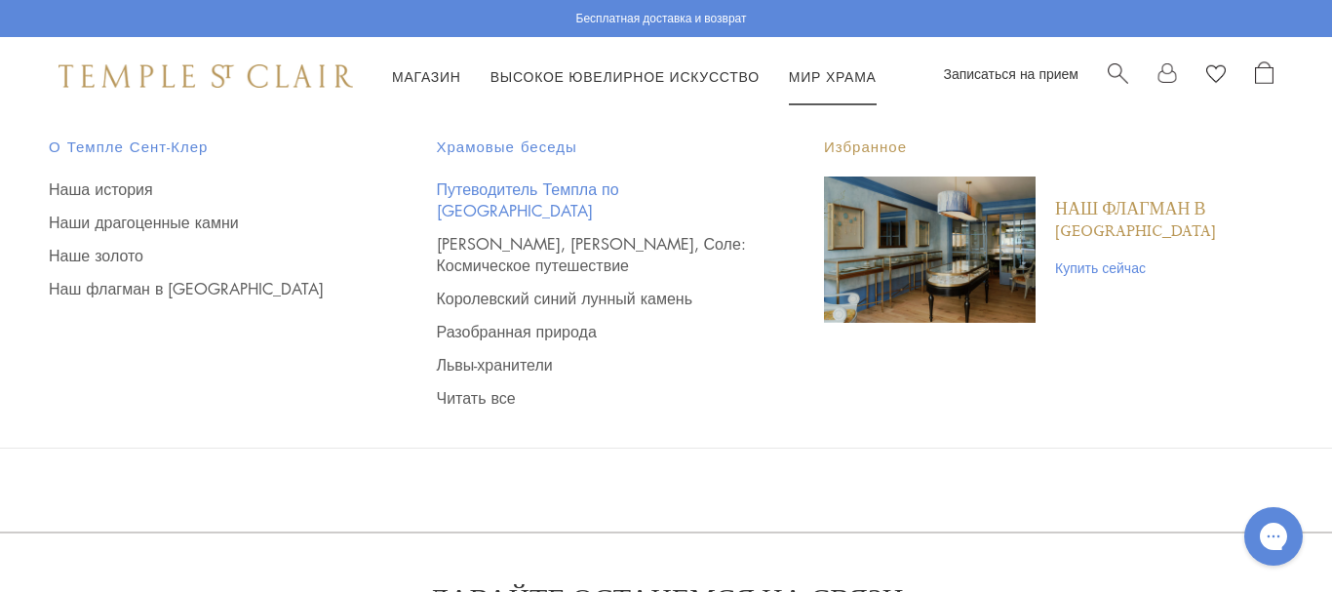
click at [619, 185] on font "Путеводитель Темпла по [GEOGRAPHIC_DATA]" at bounding box center [528, 199] width 182 height 43
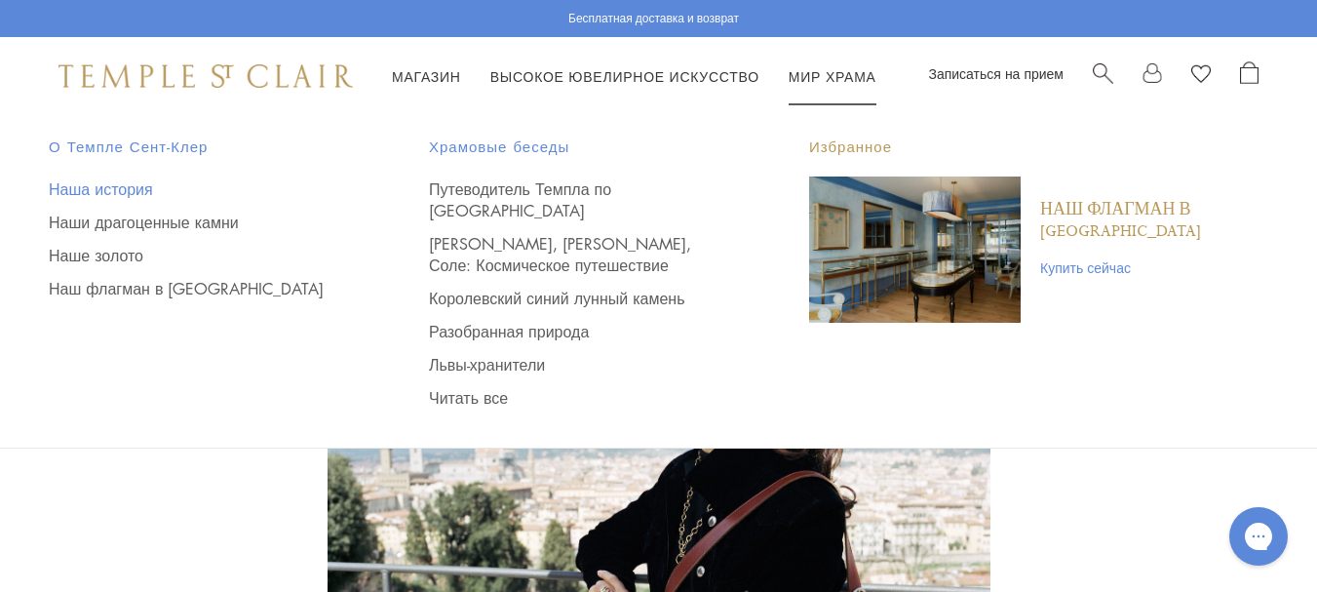
click at [143, 195] on font "Наша история" at bounding box center [101, 188] width 104 height 21
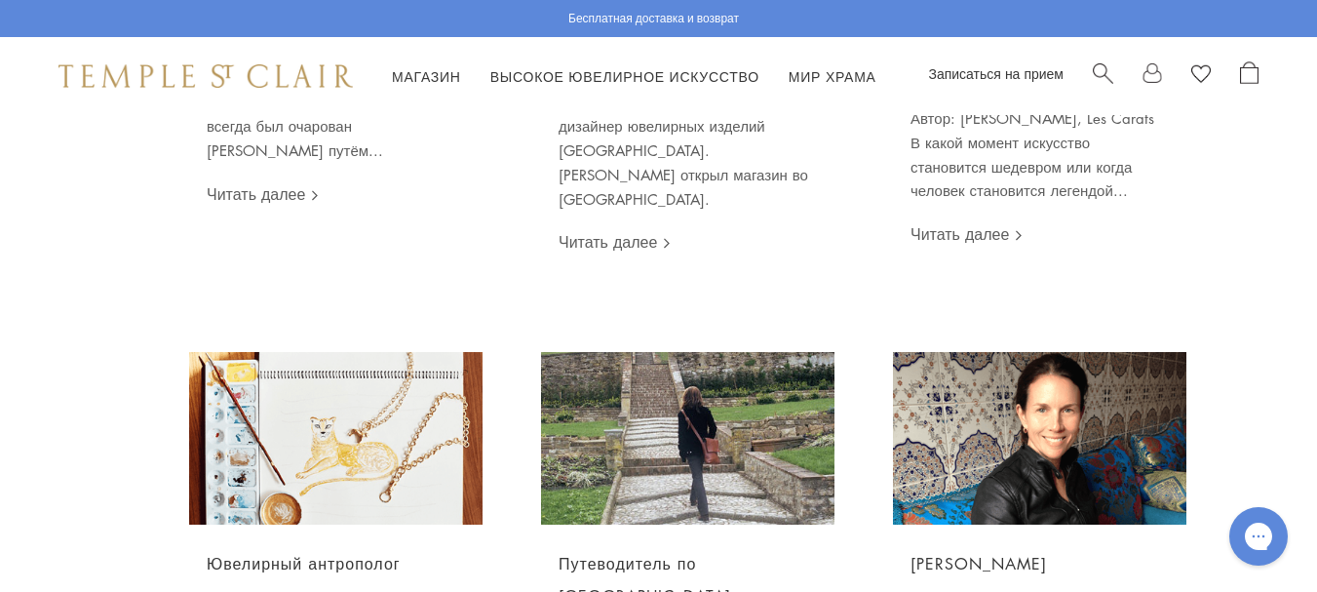
scroll to position [2145, 0]
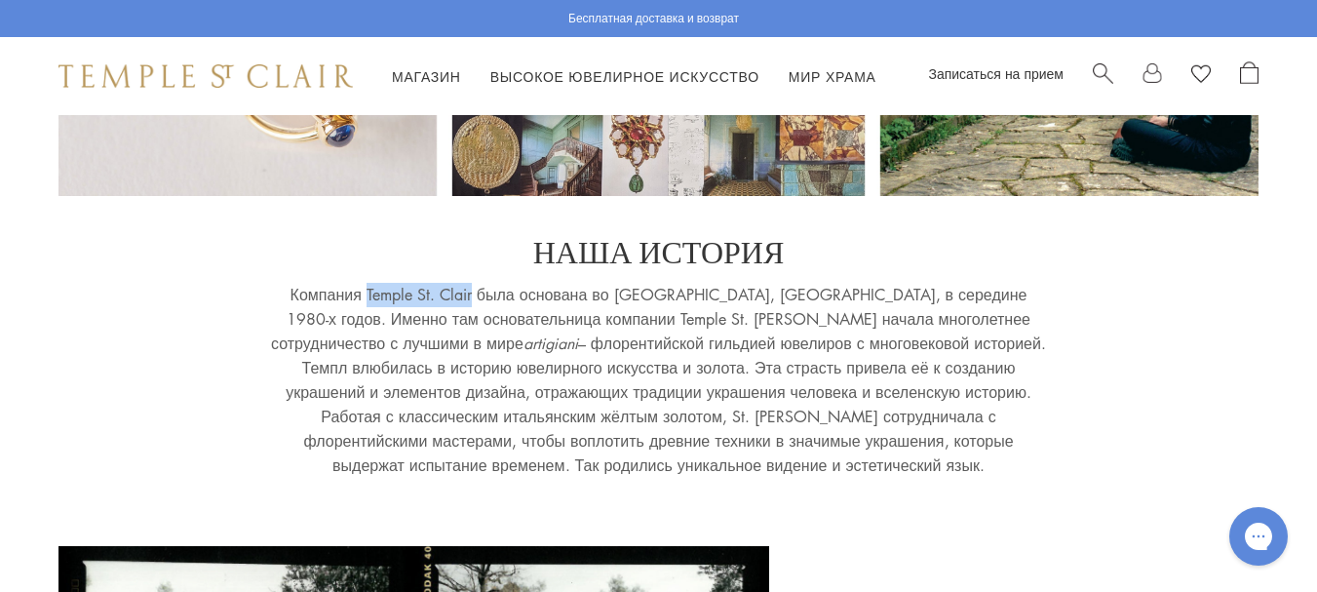
drag, startPoint x: 461, startPoint y: 291, endPoint x: 360, endPoint y: 291, distance: 101.4
click at [360, 291] on font "Компания Temple St. Clair была основана во [GEOGRAPHIC_DATA], [GEOGRAPHIC_DATA]…" at bounding box center [650, 319] width 759 height 70
copy font "[GEOGRAPHIC_DATA]. Clair"
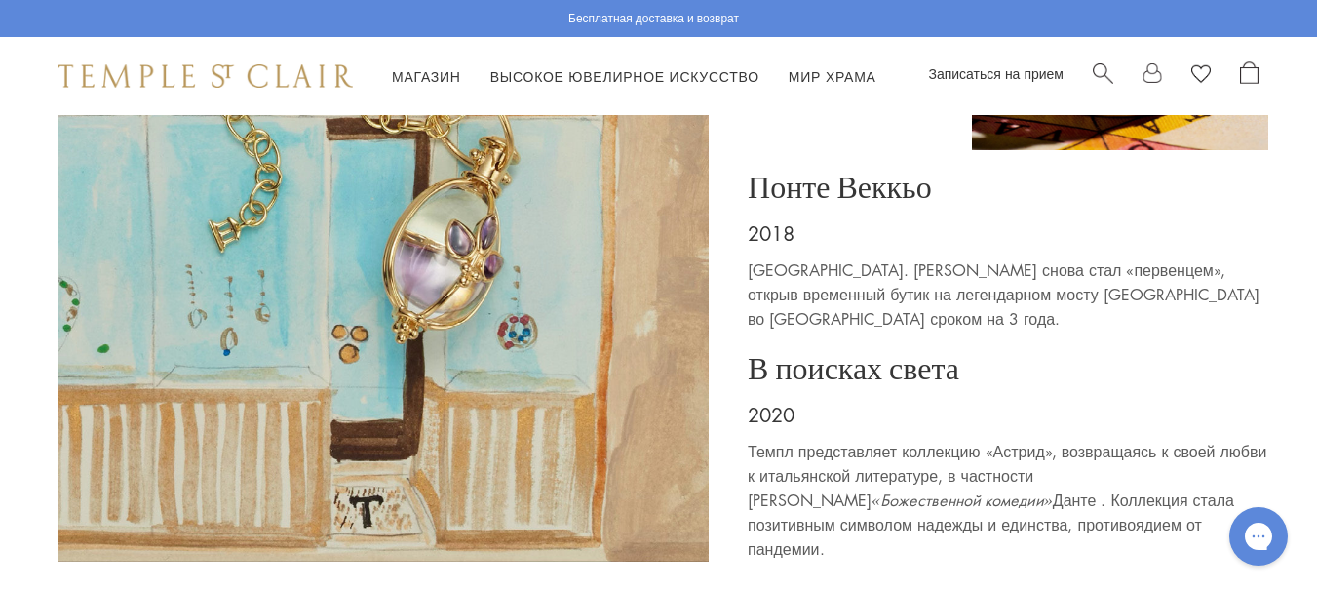
scroll to position [8969, 0]
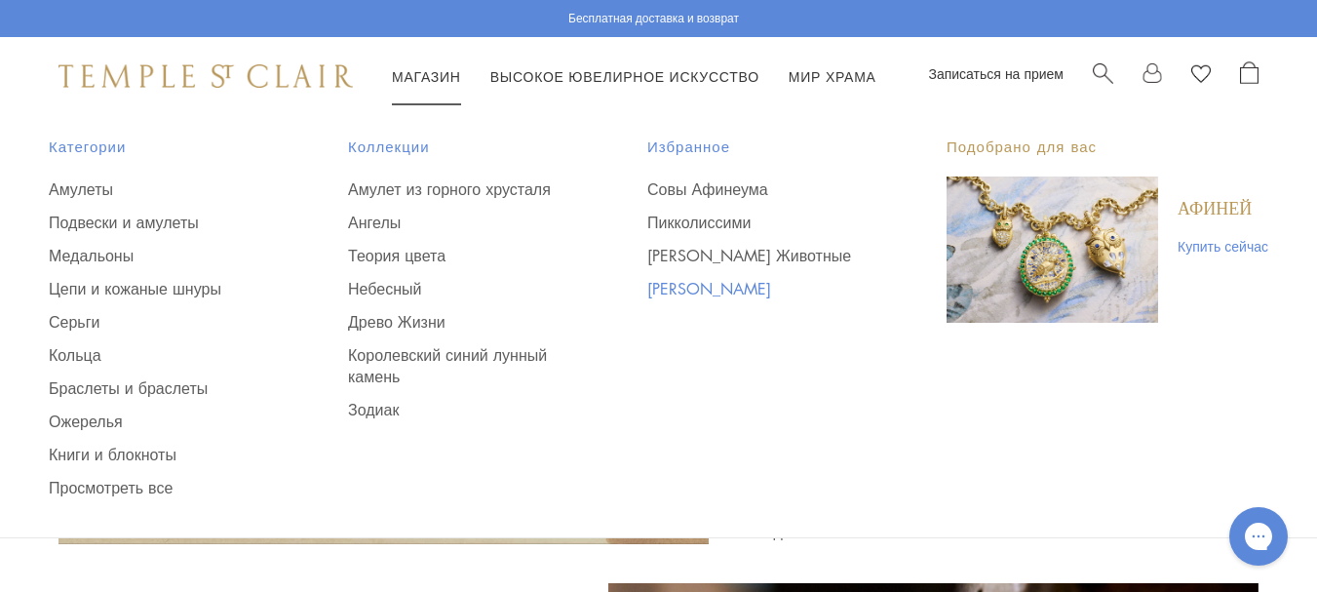
click at [669, 291] on font "[PERSON_NAME]" at bounding box center [709, 288] width 124 height 21
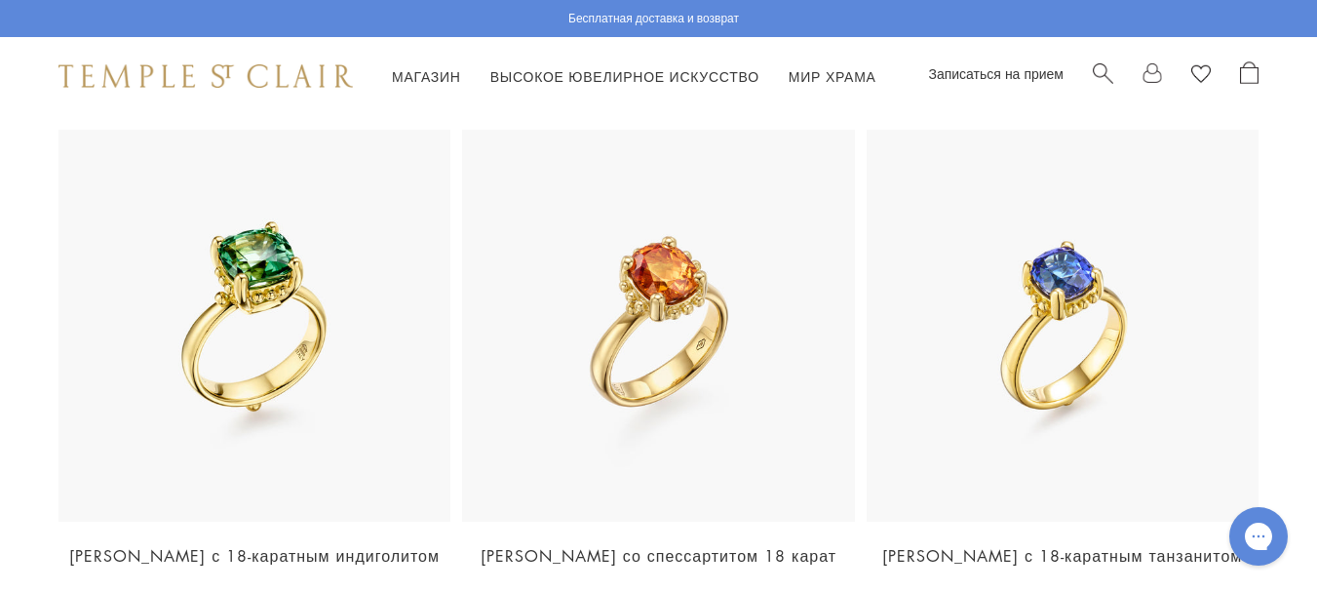
scroll to position [1072, 0]
